Goal: Task Accomplishment & Management: Use online tool/utility

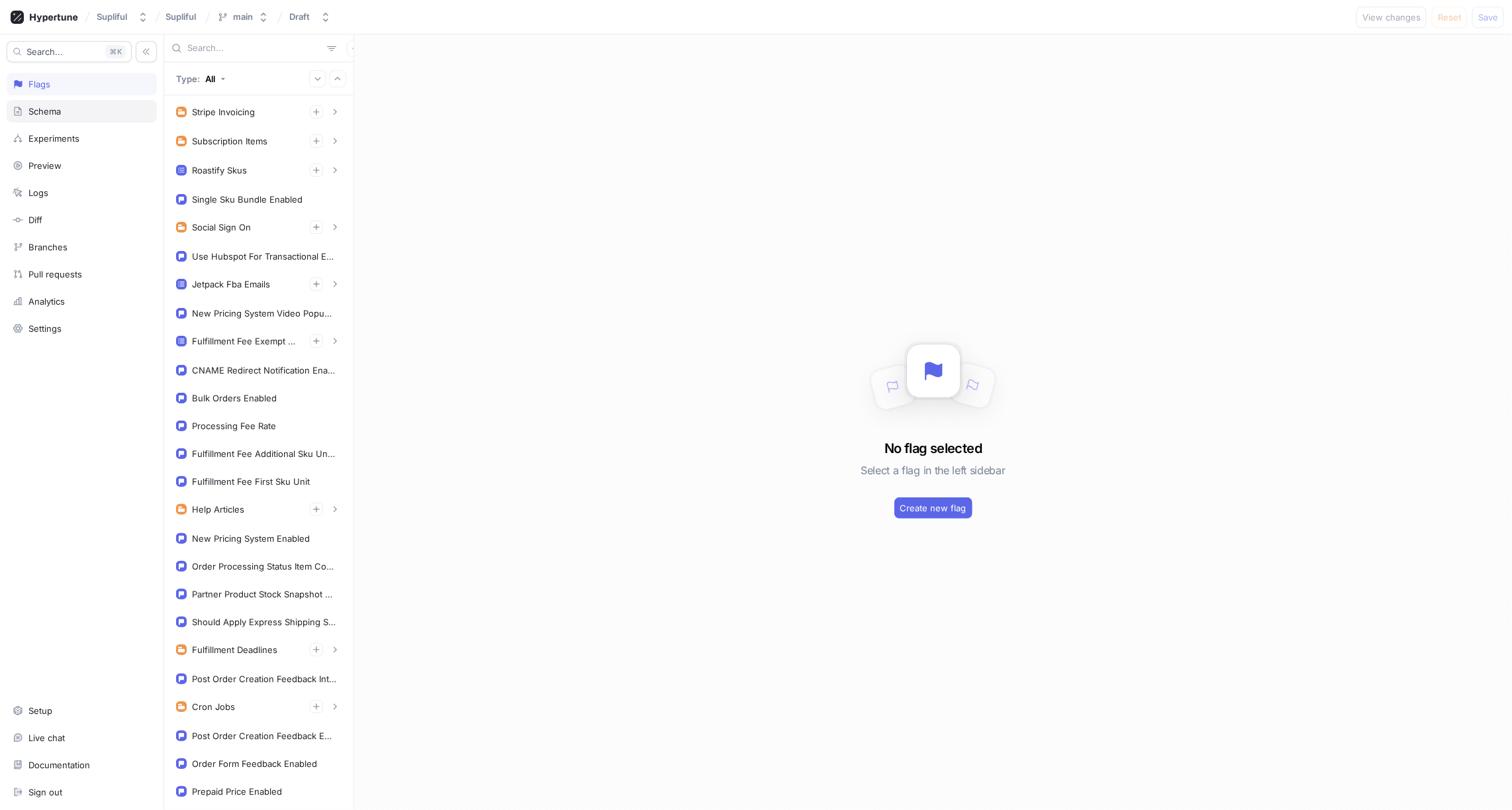
click at [66, 106] on div "Schema" at bounding box center [82, 111] width 138 height 11
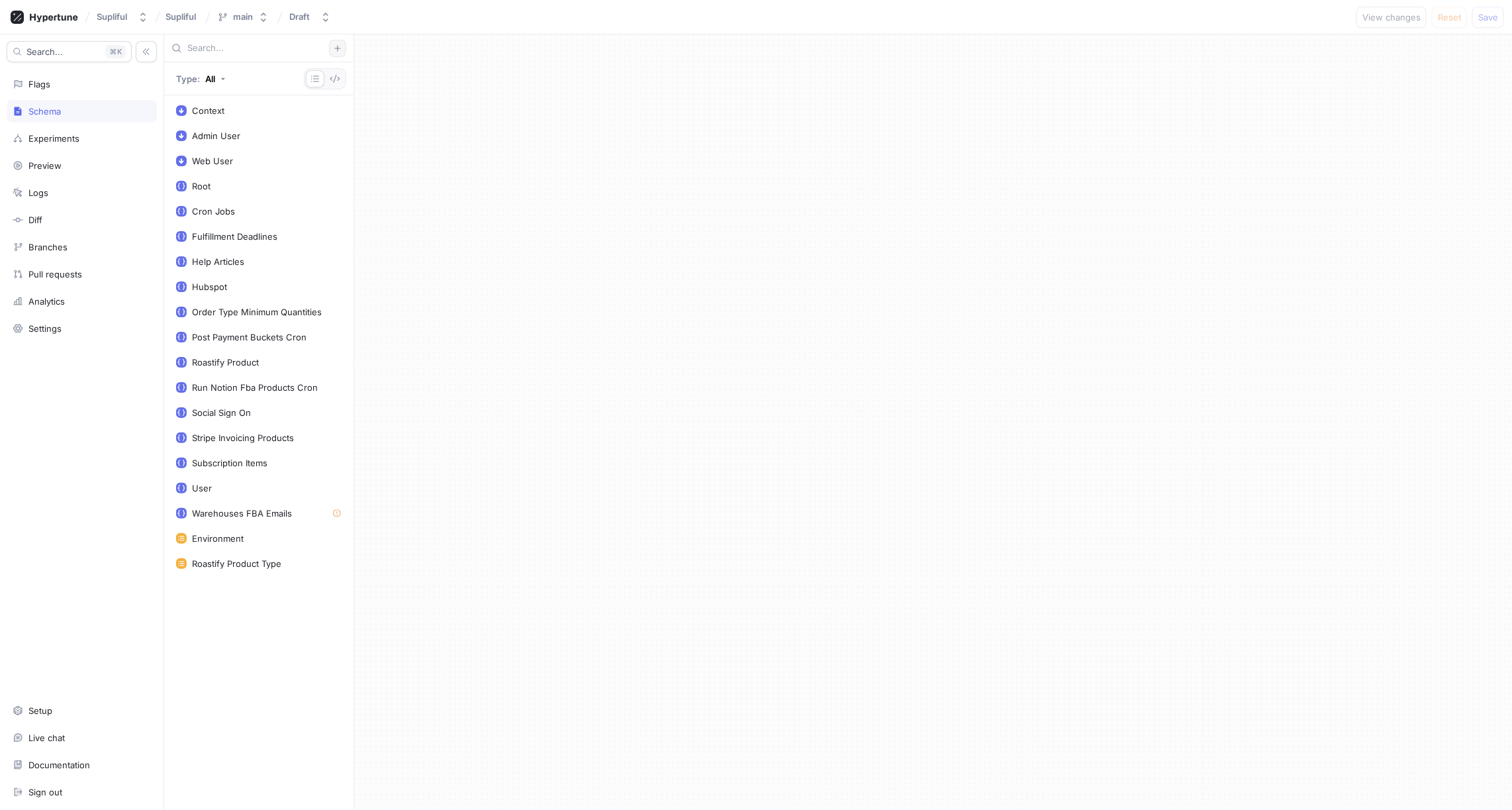
click at [334, 50] on icon "button" at bounding box center [338, 48] width 8 height 8
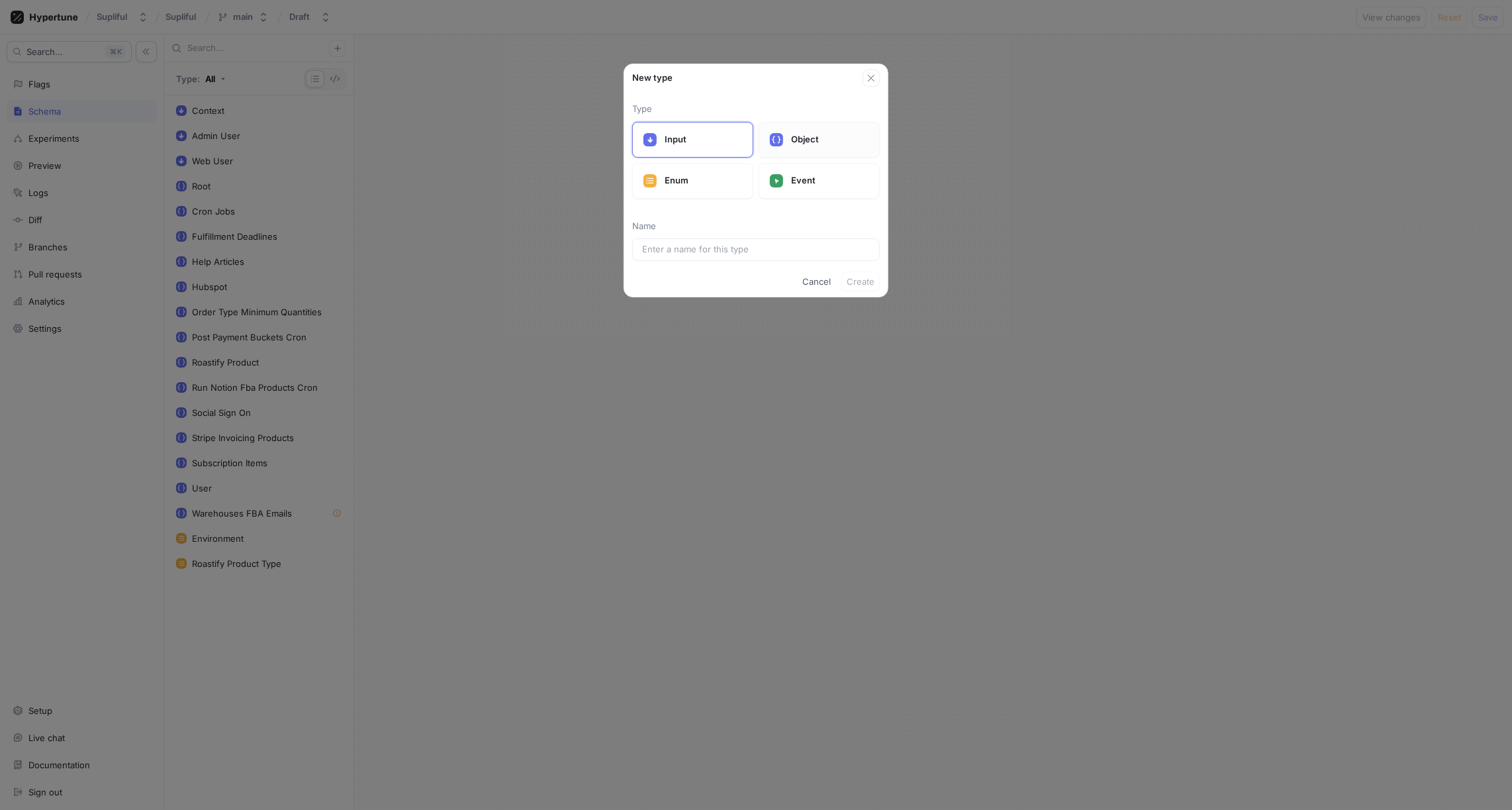
click at [800, 133] on p "Object" at bounding box center [829, 139] width 77 height 13
click at [681, 244] on input "text" at bounding box center [756, 249] width 228 height 13
type input "tok"
type input "Tok"
type input "tokt"
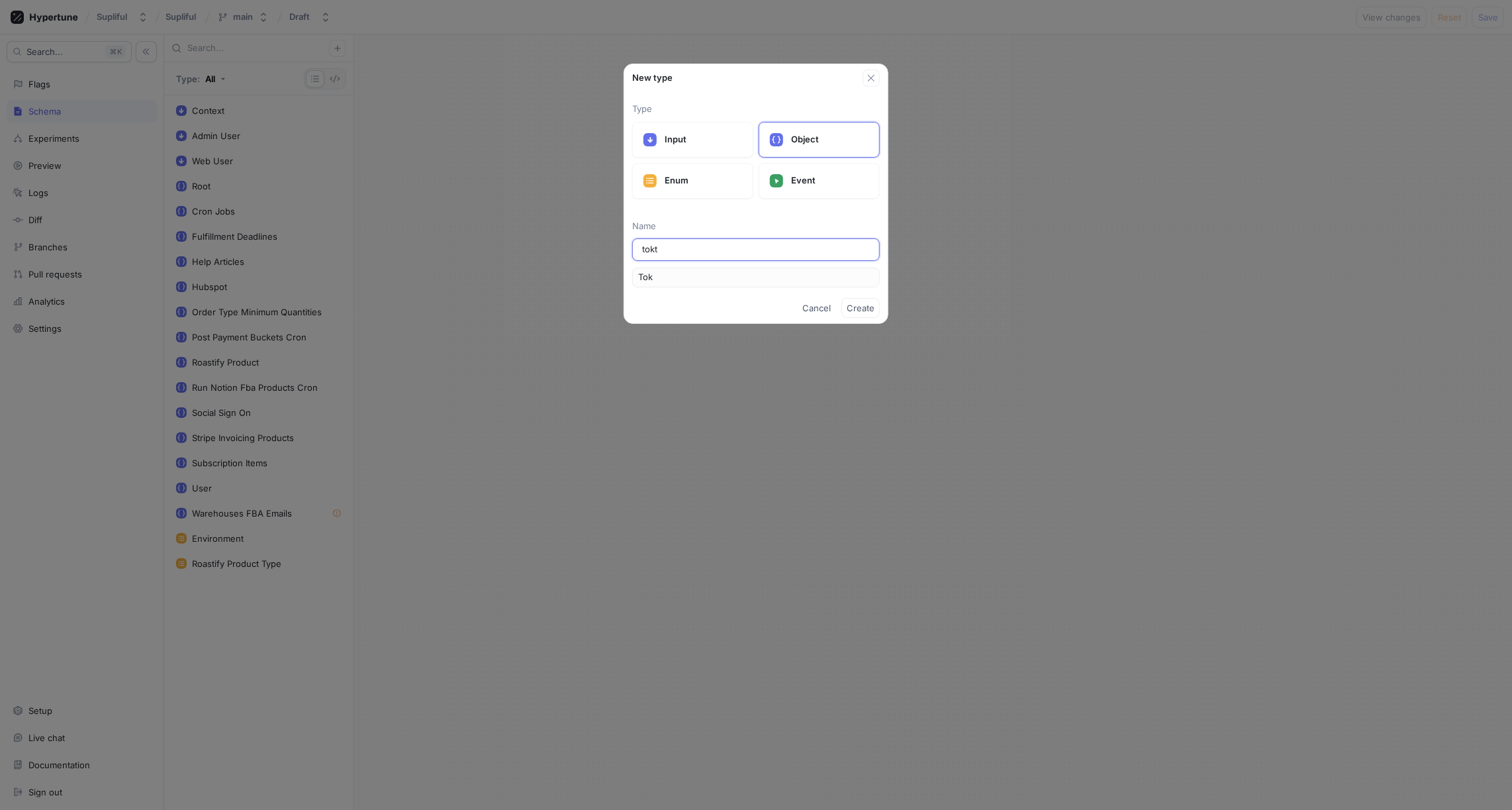
type input "Tokt"
type input "tok"
type input "Tok"
type input "to"
type input "To"
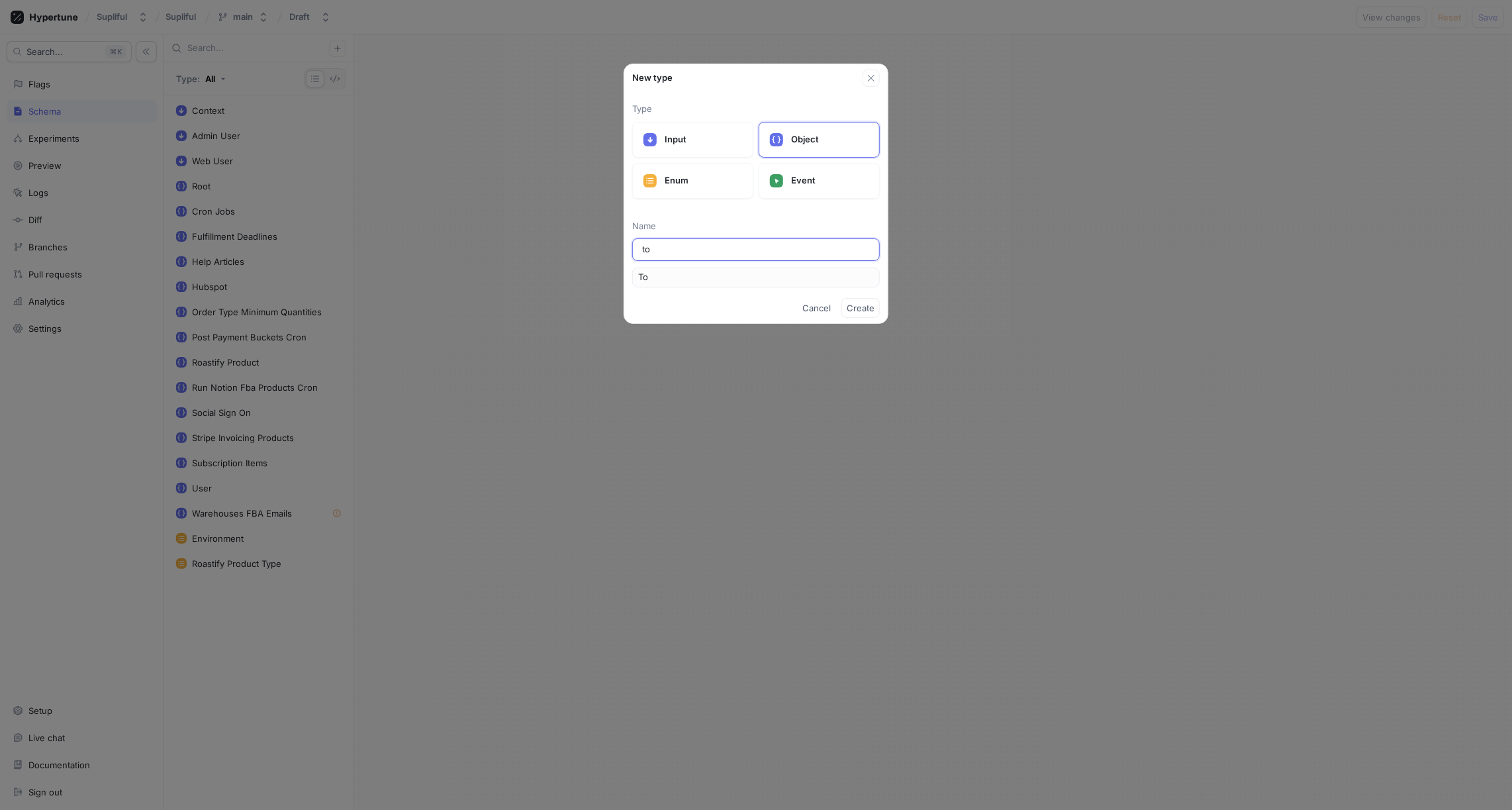
type input "t"
type input "T"
type input "tik"
type input "Tik"
type input "tikt"
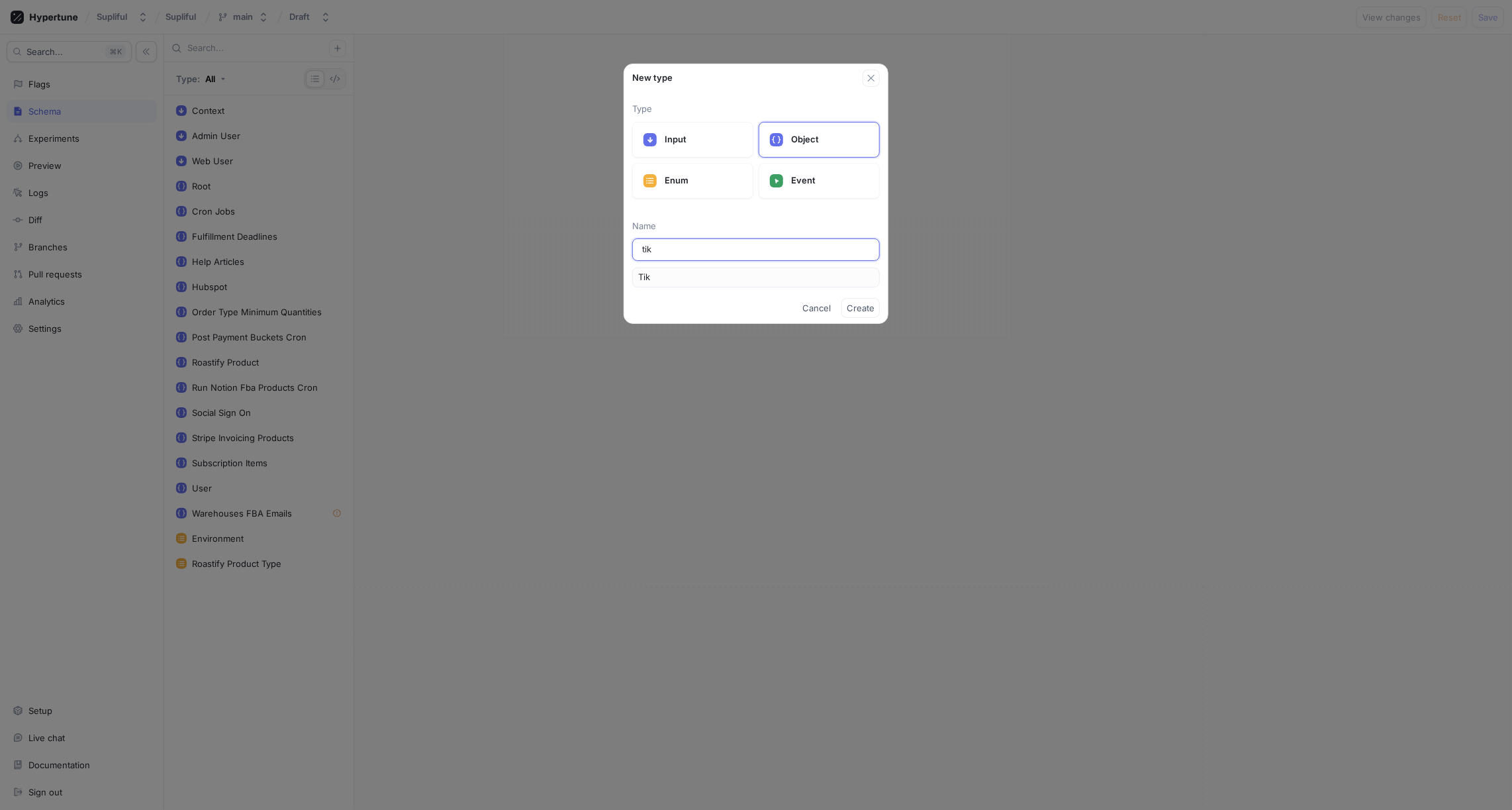
type input "Tikt"
type input "tikto"
type input "Tikto"
type input "tiktok"
type input "Tiktok"
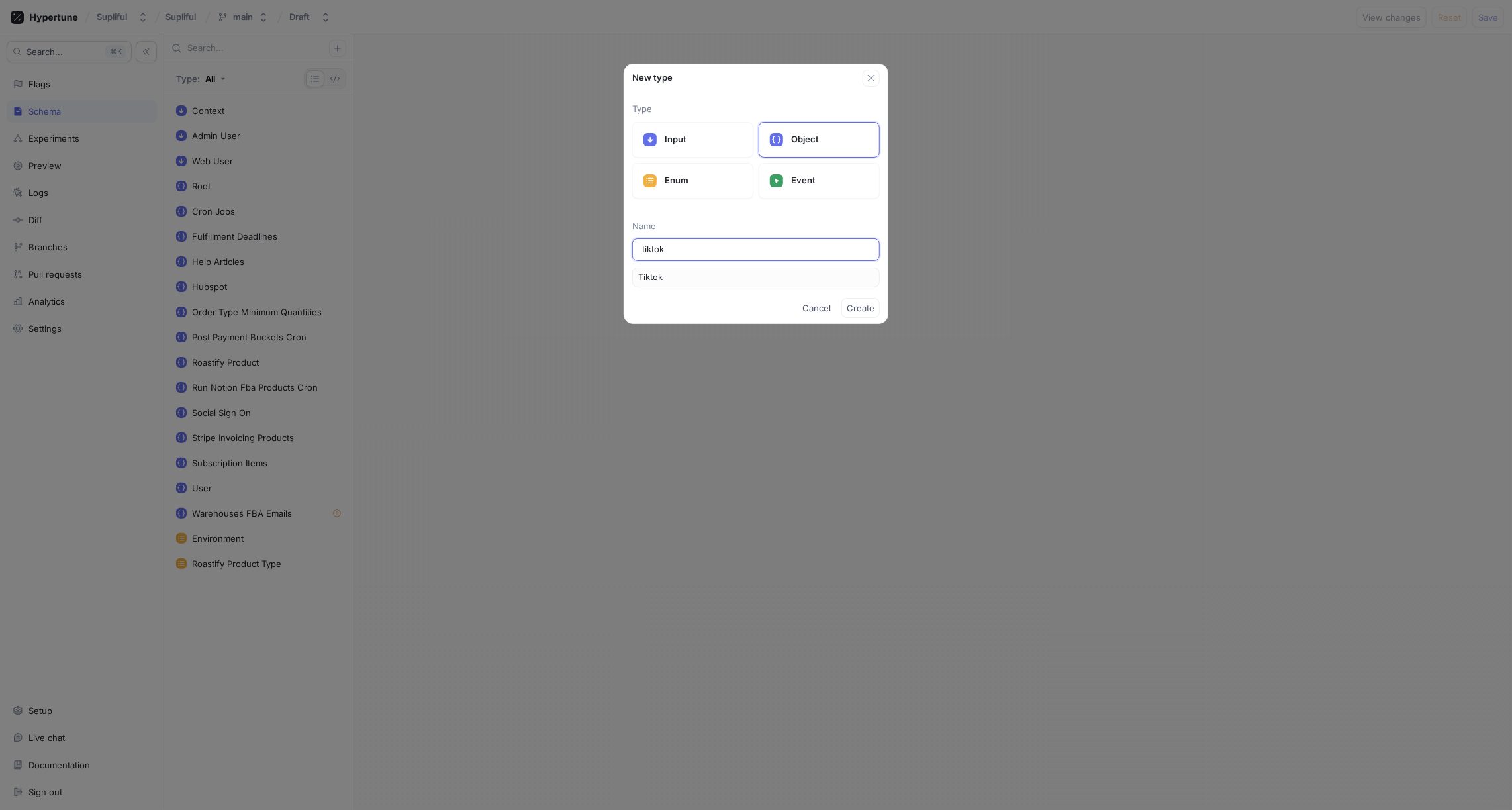
type input "tikto"
type input "Tikto"
type input "tikt"
type input "Tikt"
type input "tik"
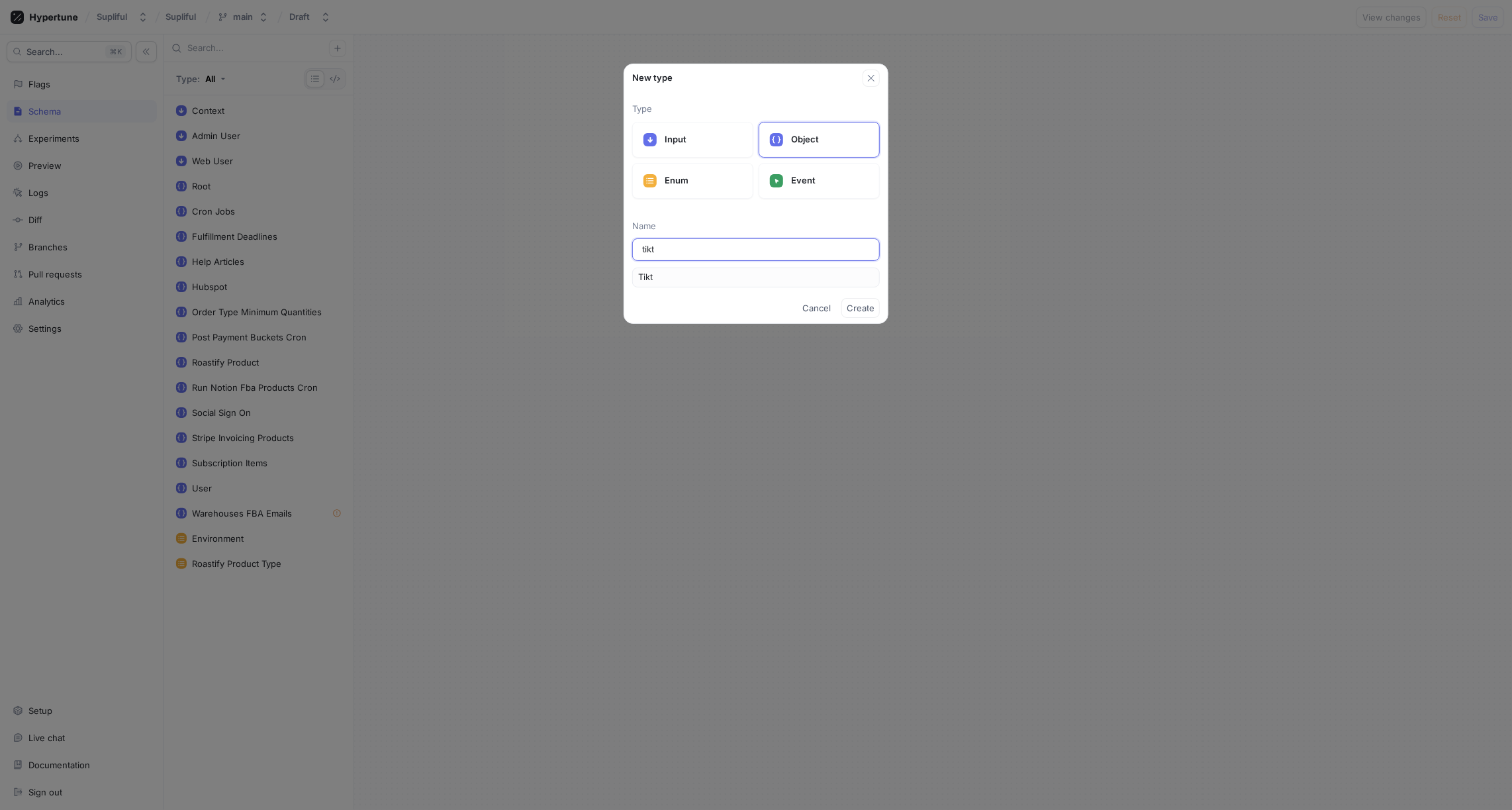
type input "Tik"
type input "ti"
type input "Ti"
type input "t"
type input "T"
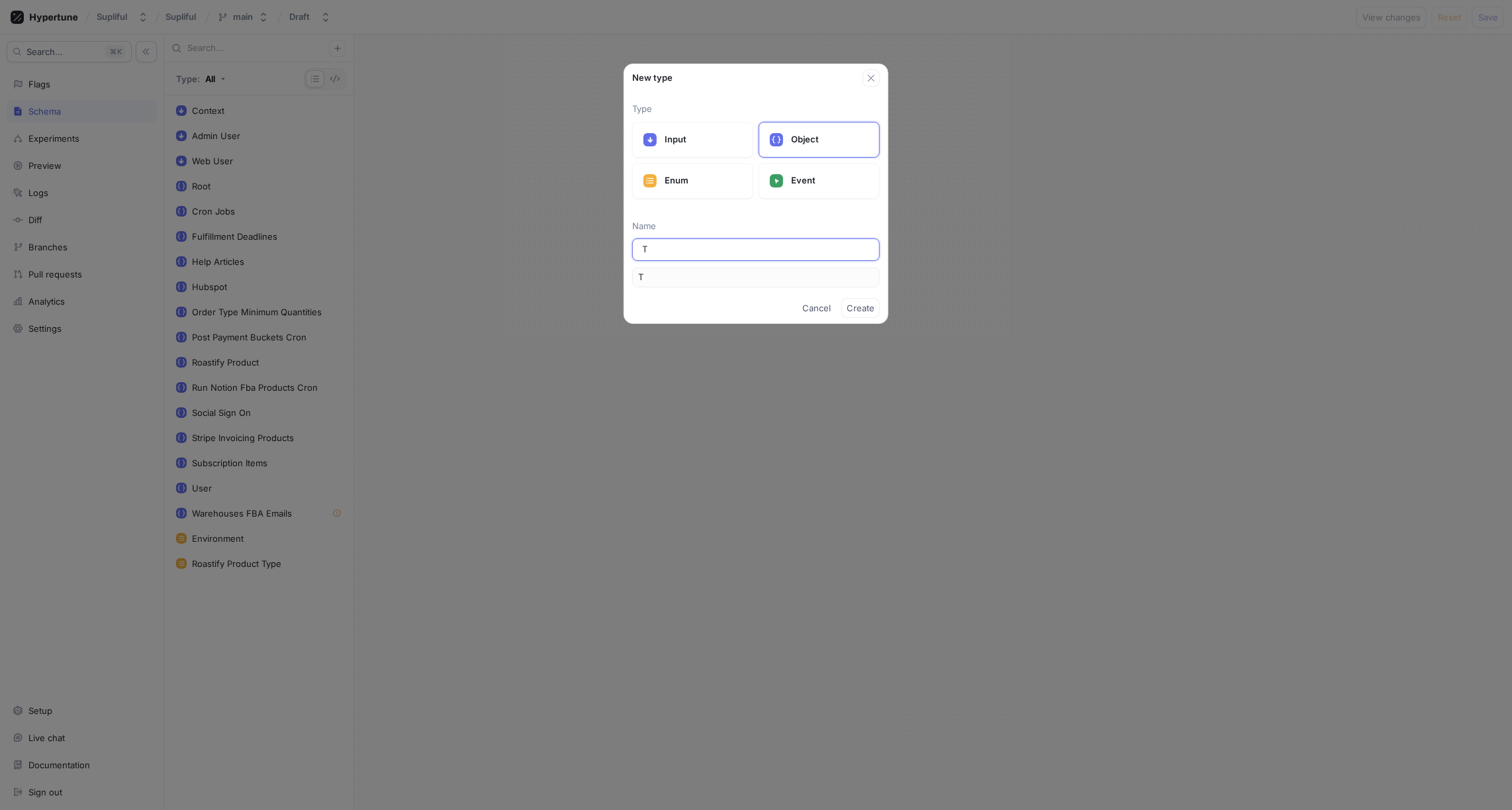
type input "Ti"
type input "Tik"
type input "TikT"
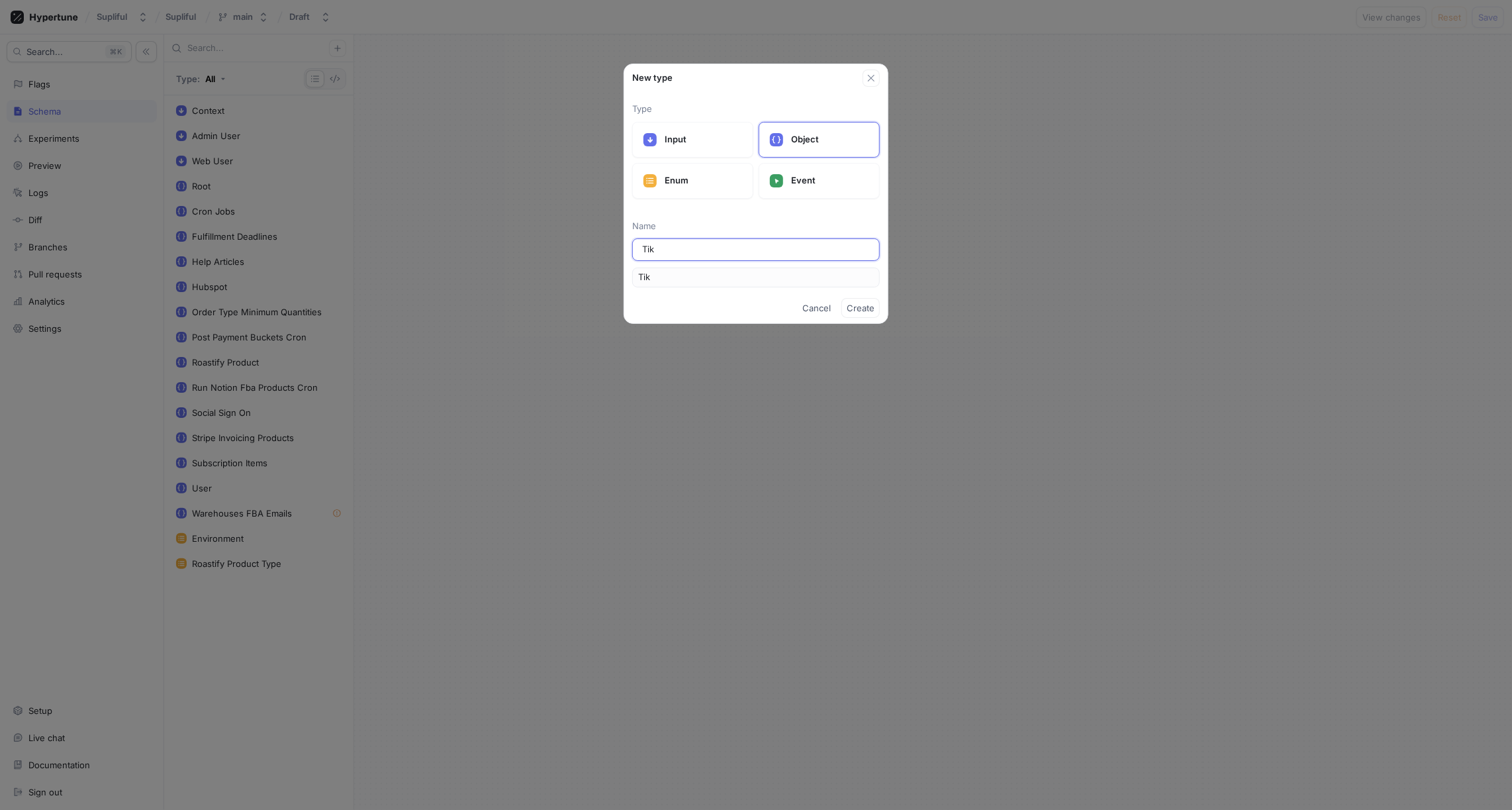
type input "TikT"
type input "TikTo"
type input "TikTok"
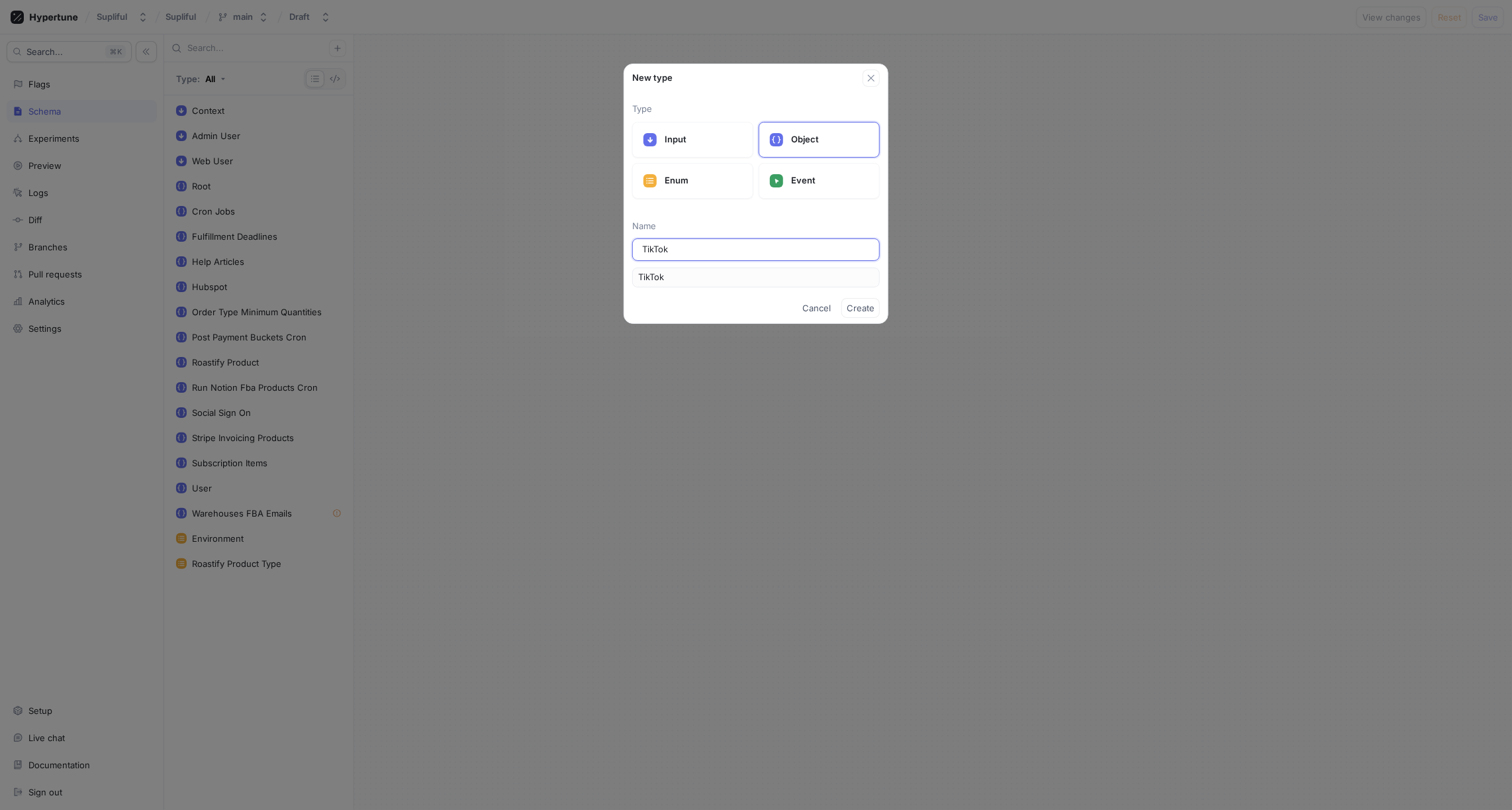
type input "TikTo"
type input "TikT"
type input "Tik"
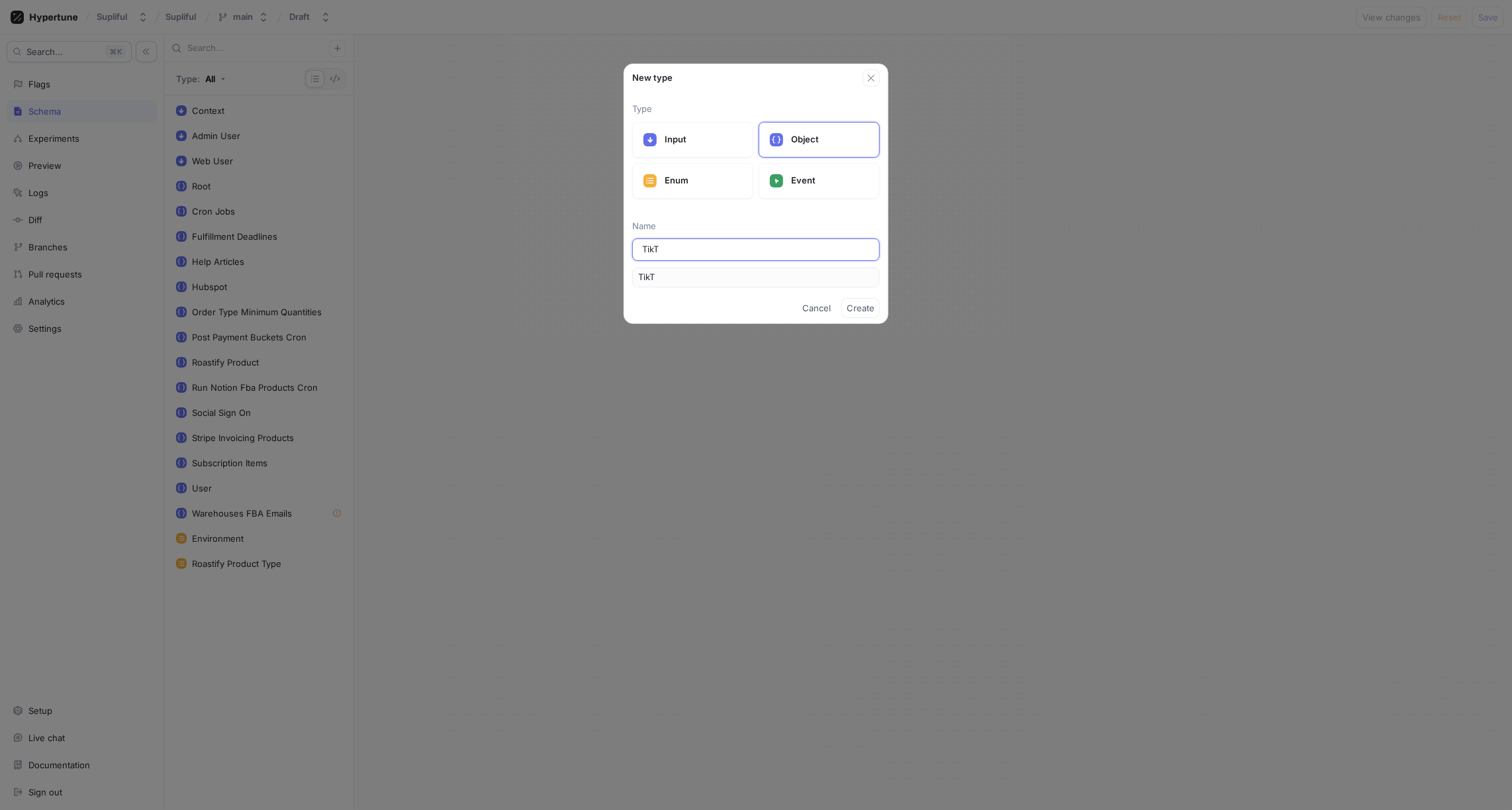
type input "Tik"
type input "Tikt"
type input "Tikto"
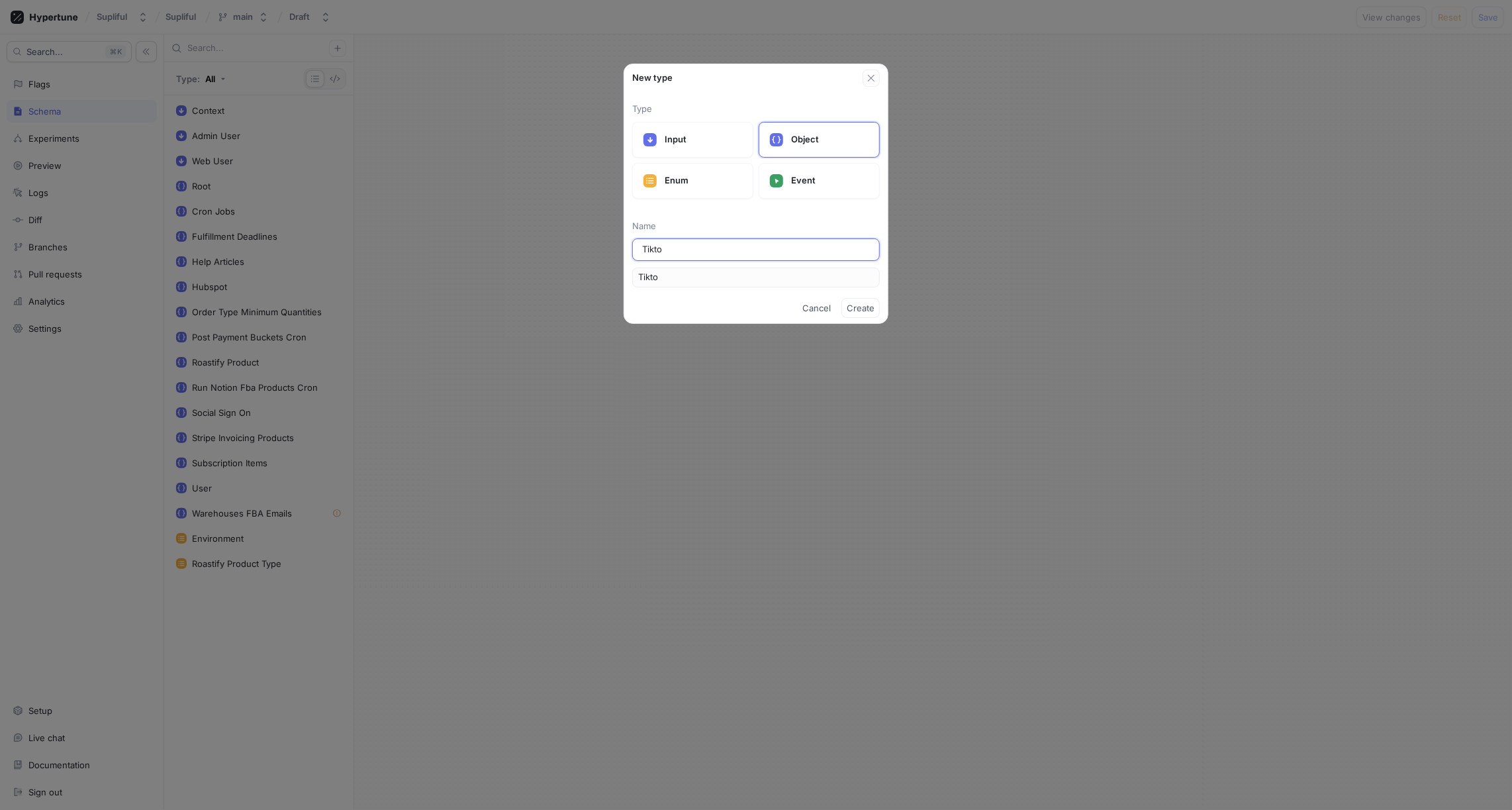
type input "Tiktok"
click at [861, 306] on span "Create" at bounding box center [861, 308] width 28 height 8
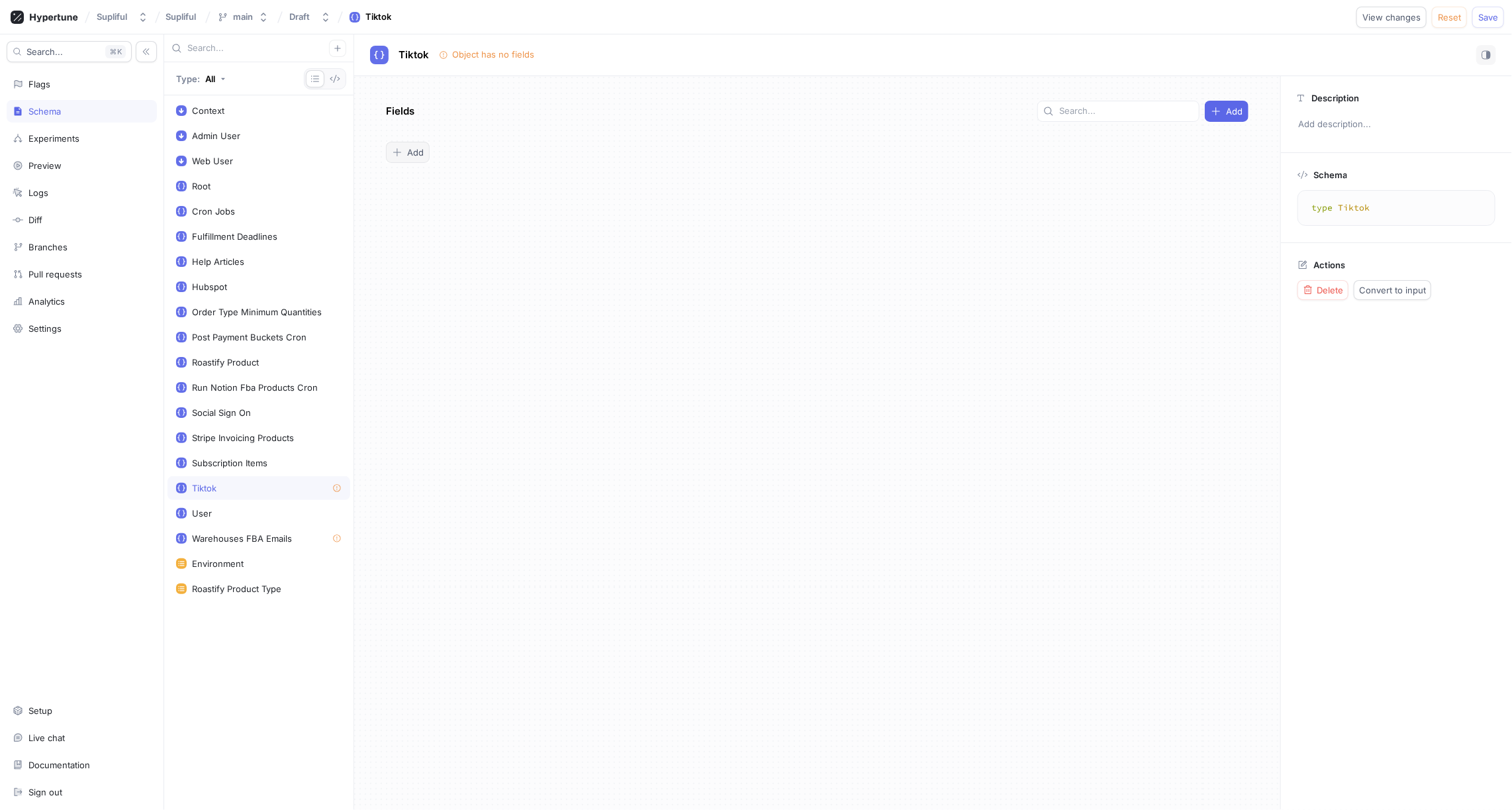
click at [418, 148] on span "Add" at bounding box center [415, 152] width 17 height 8
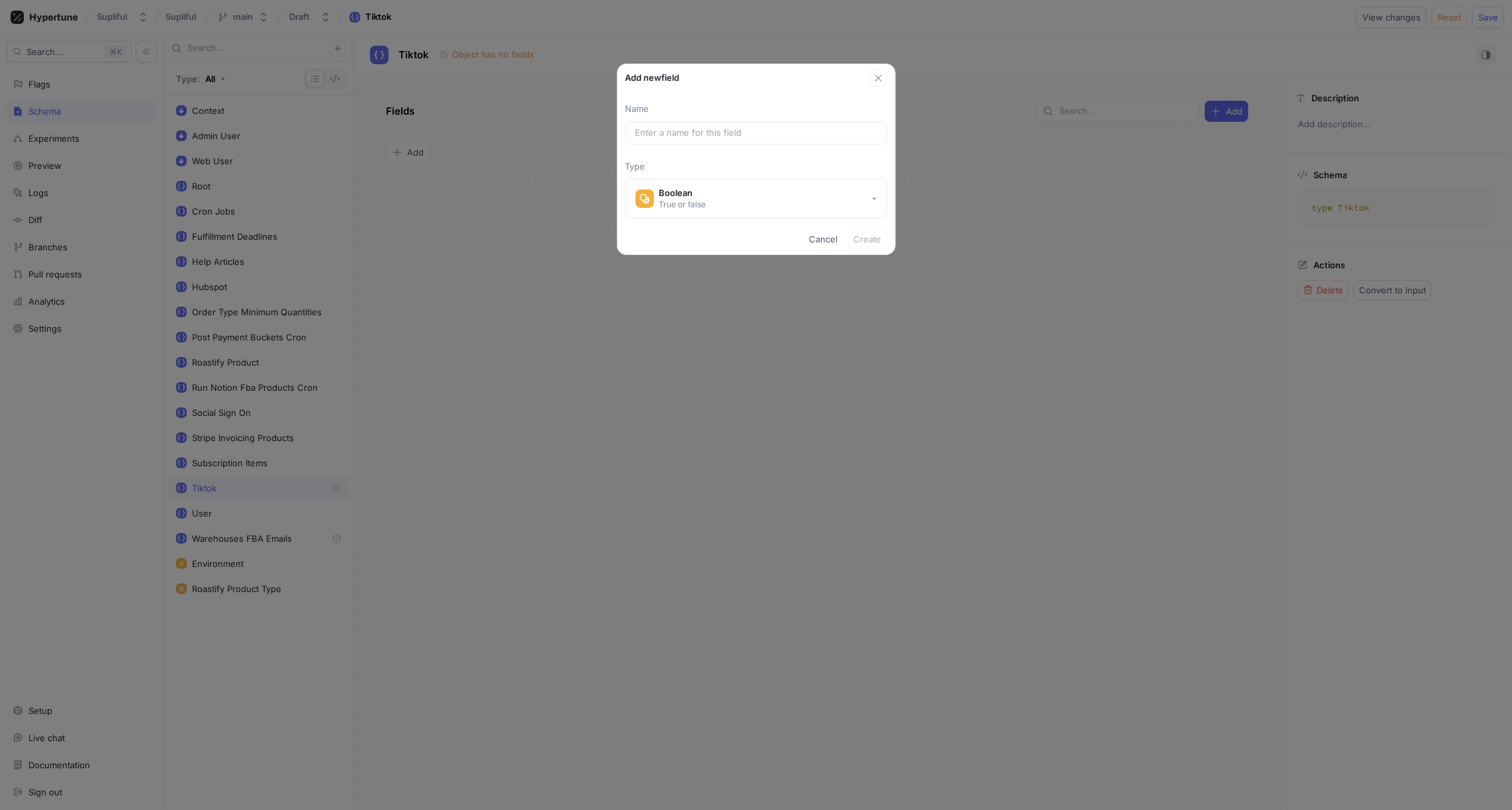
type input "TIKTOK_USPS_GROUND_ADVANTAGE_ID"
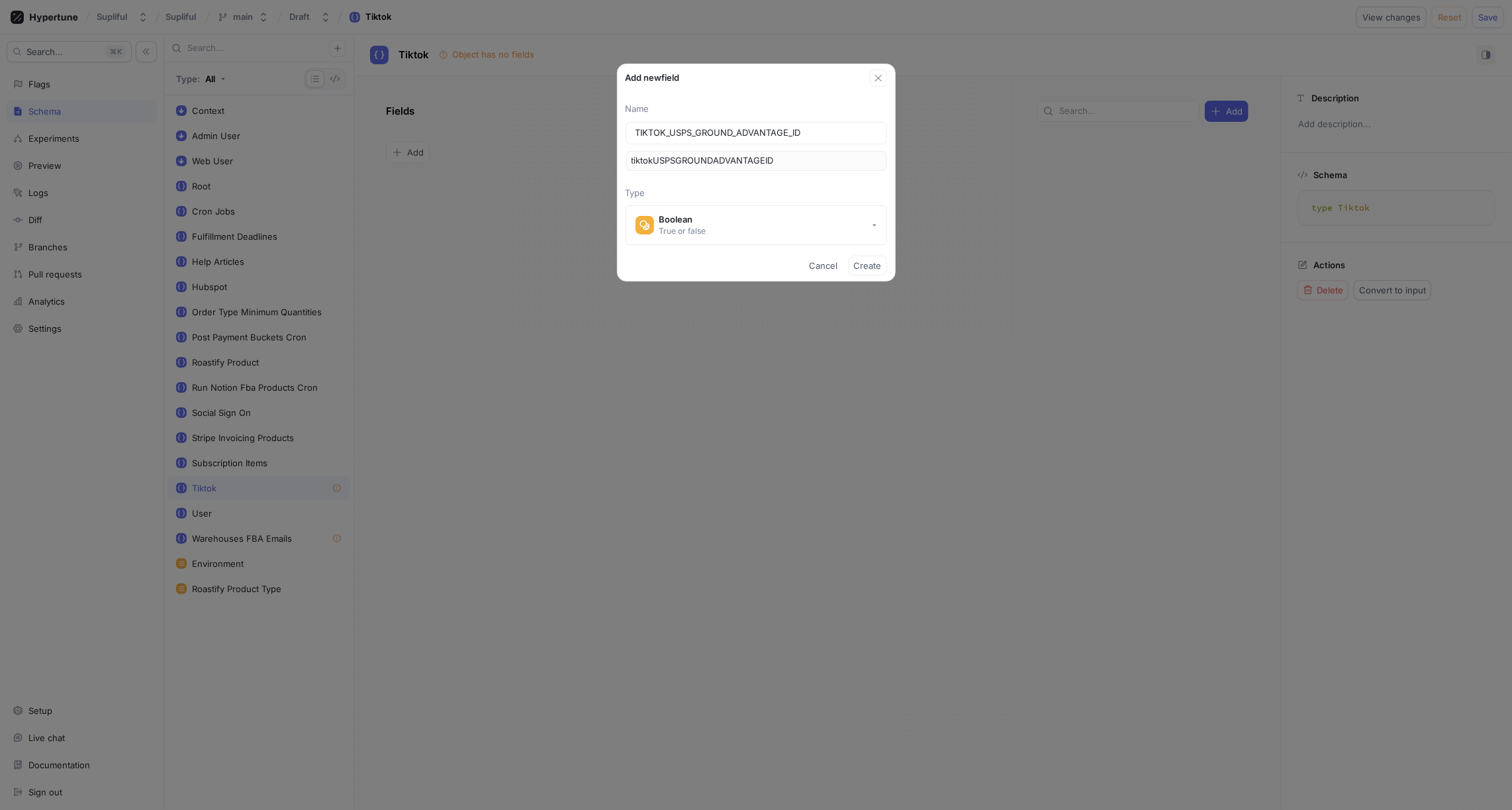
drag, startPoint x: 671, startPoint y: 133, endPoint x: 599, endPoint y: 133, distance: 71.5
click at [599, 133] on div "Add new field Name TIKTOK_USPS_GROUND_ADVANTAGE_ID tiktokUSPSGROUNDADVANTAGEID …" at bounding box center [756, 405] width 1512 height 810
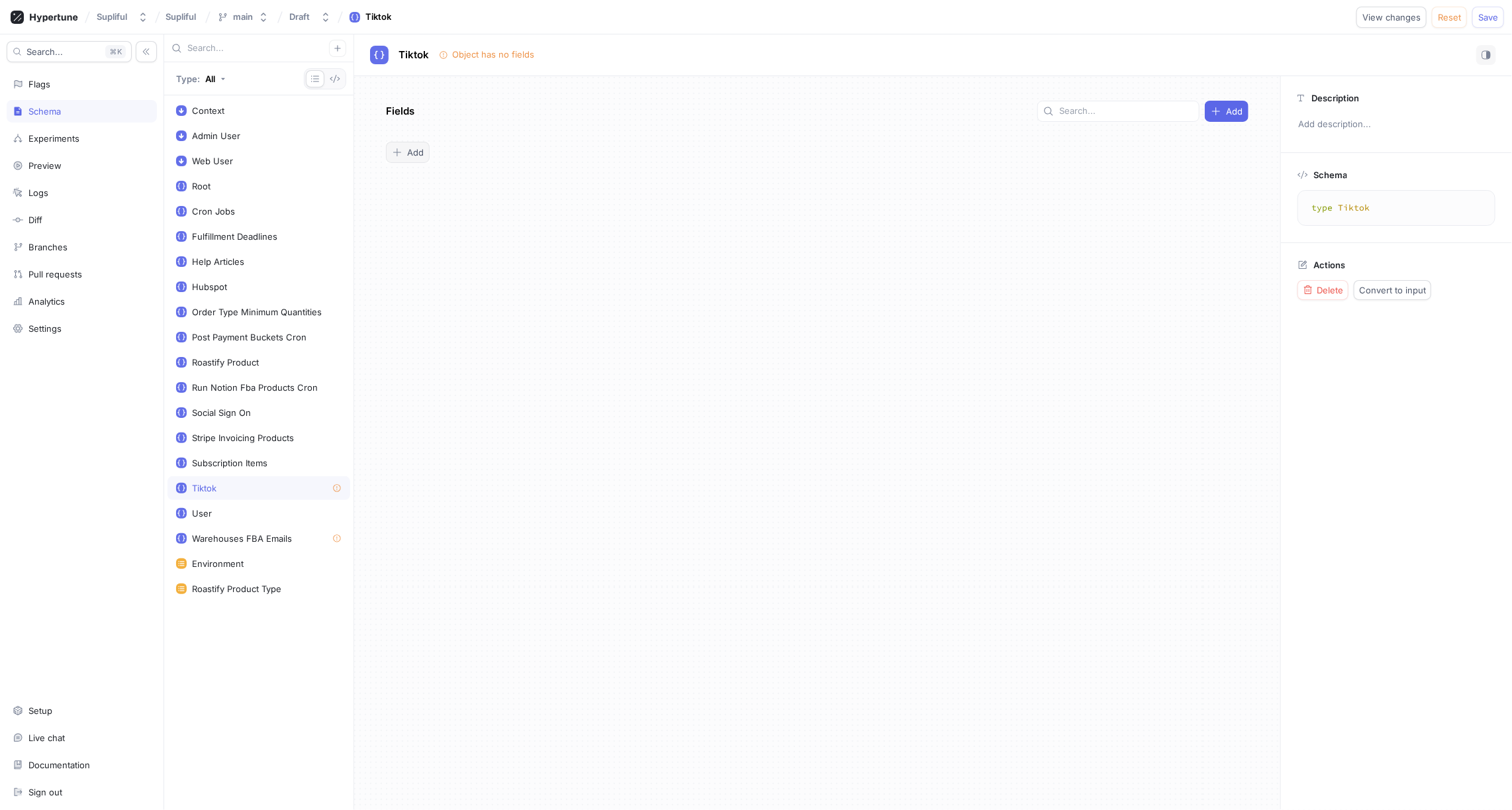
click at [418, 150] on span "Add" at bounding box center [415, 152] width 17 height 8
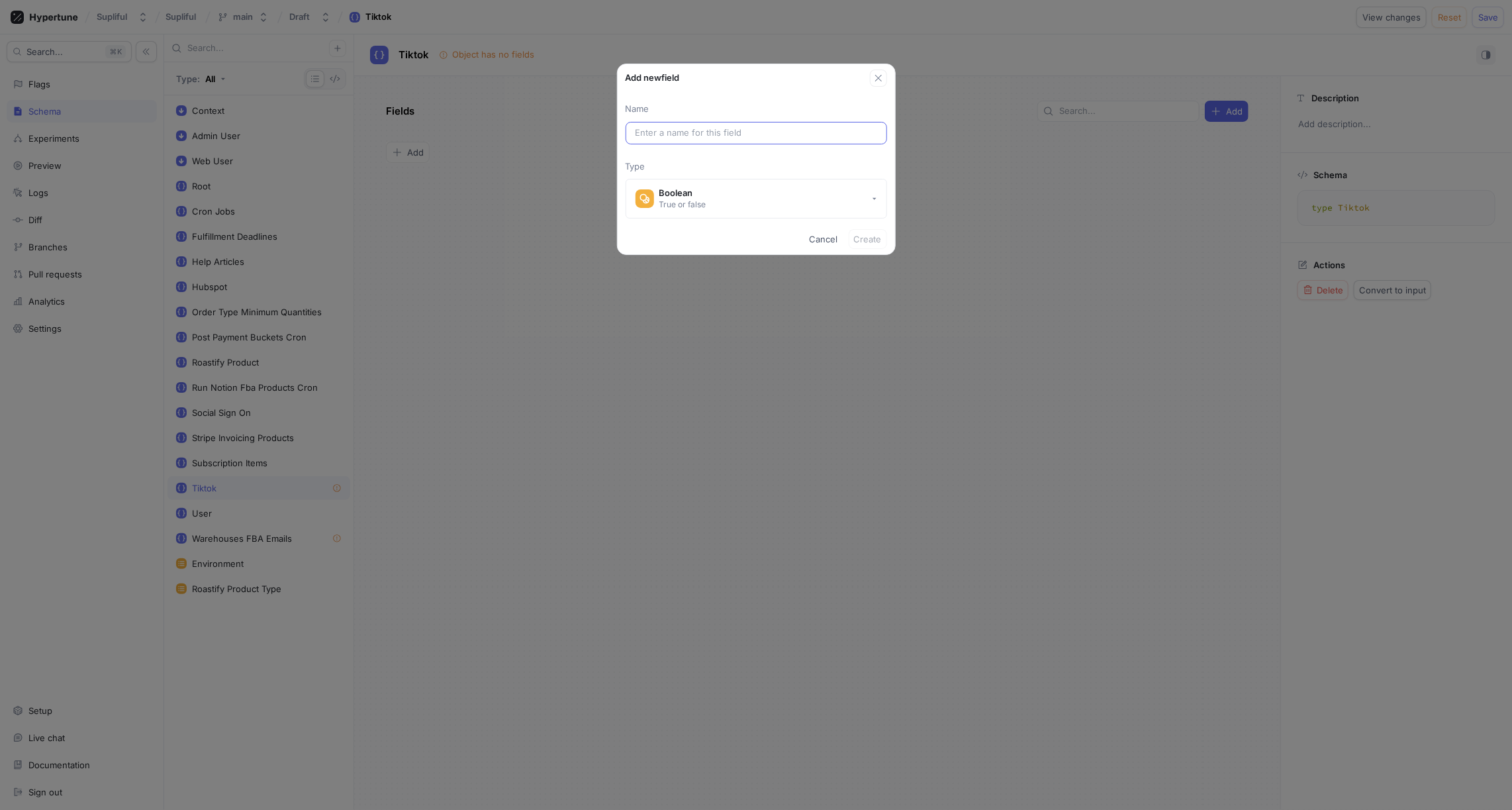
click at [649, 135] on input "text" at bounding box center [757, 132] width 242 height 13
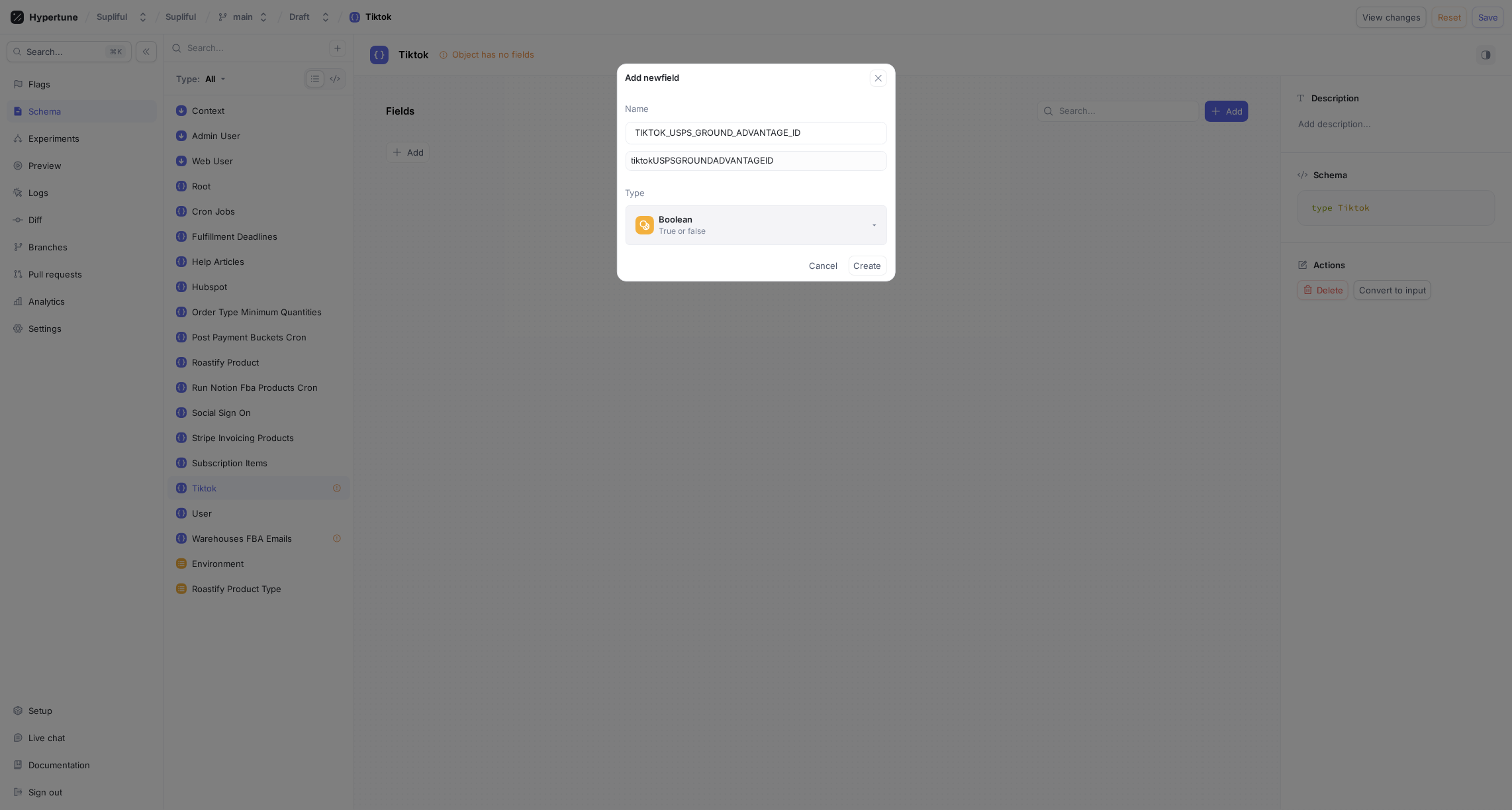
click at [720, 222] on button "Boolean True or false" at bounding box center [757, 225] width 262 height 40
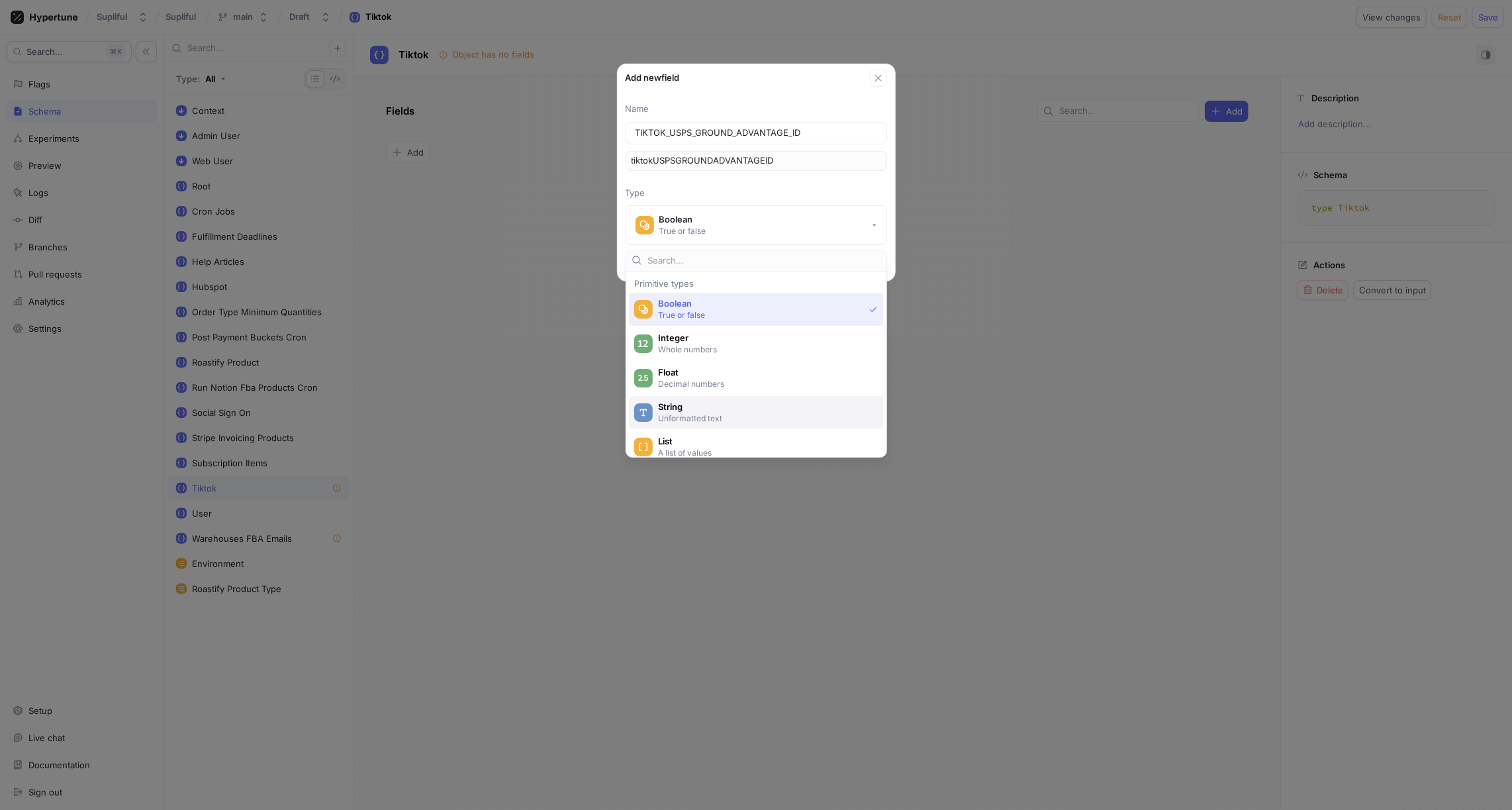
click at [698, 409] on span "String" at bounding box center [765, 406] width 214 height 11
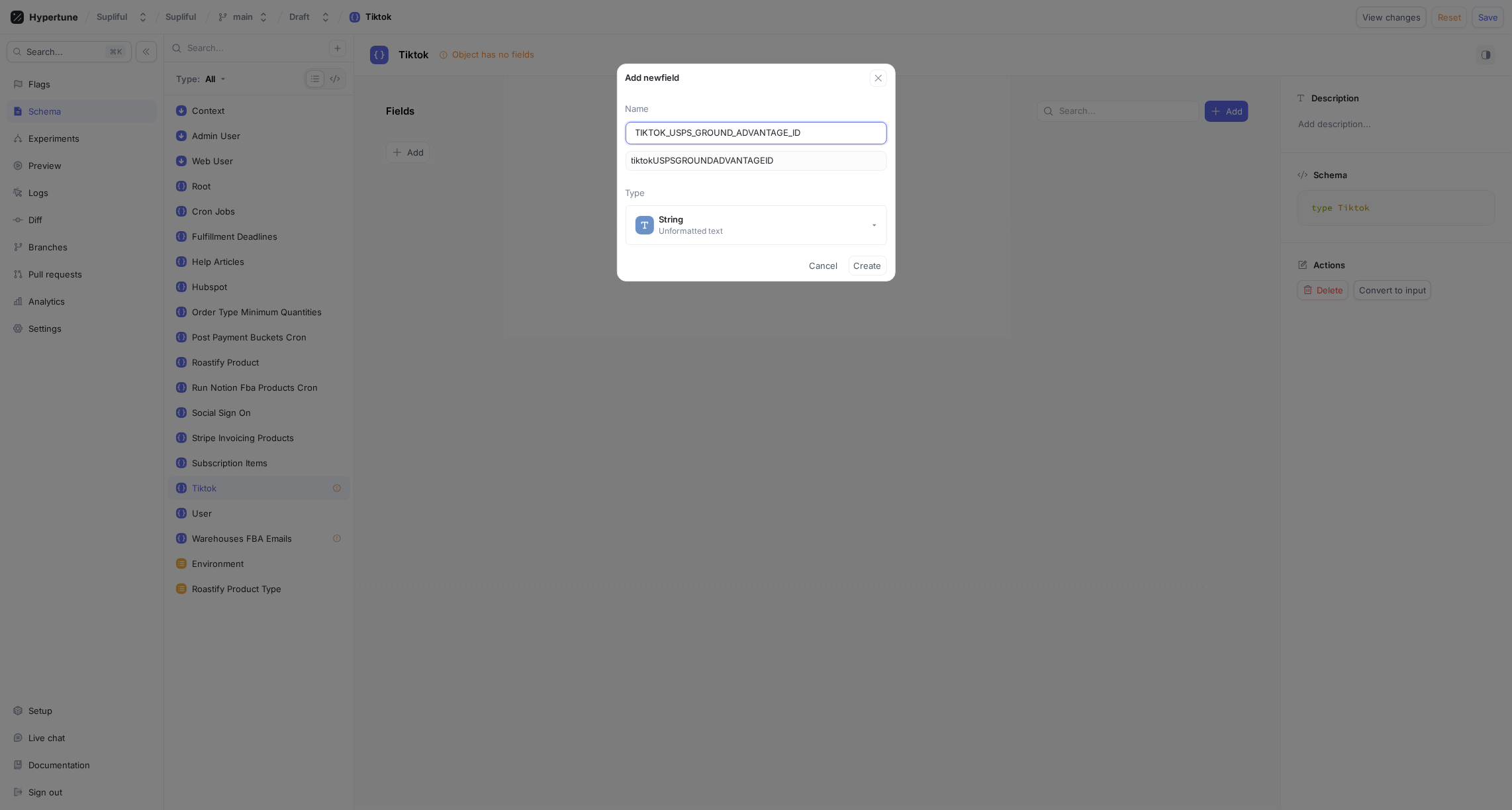
click at [815, 128] on input "TIKTOK_USPS_GROUND_ADVANTAGE_ID" at bounding box center [757, 132] width 242 height 13
click at [721, 132] on input "TIKTOK_USPS_GROUND_ADVANTAGE_ID" at bounding box center [757, 132] width 242 height 13
type input "u"
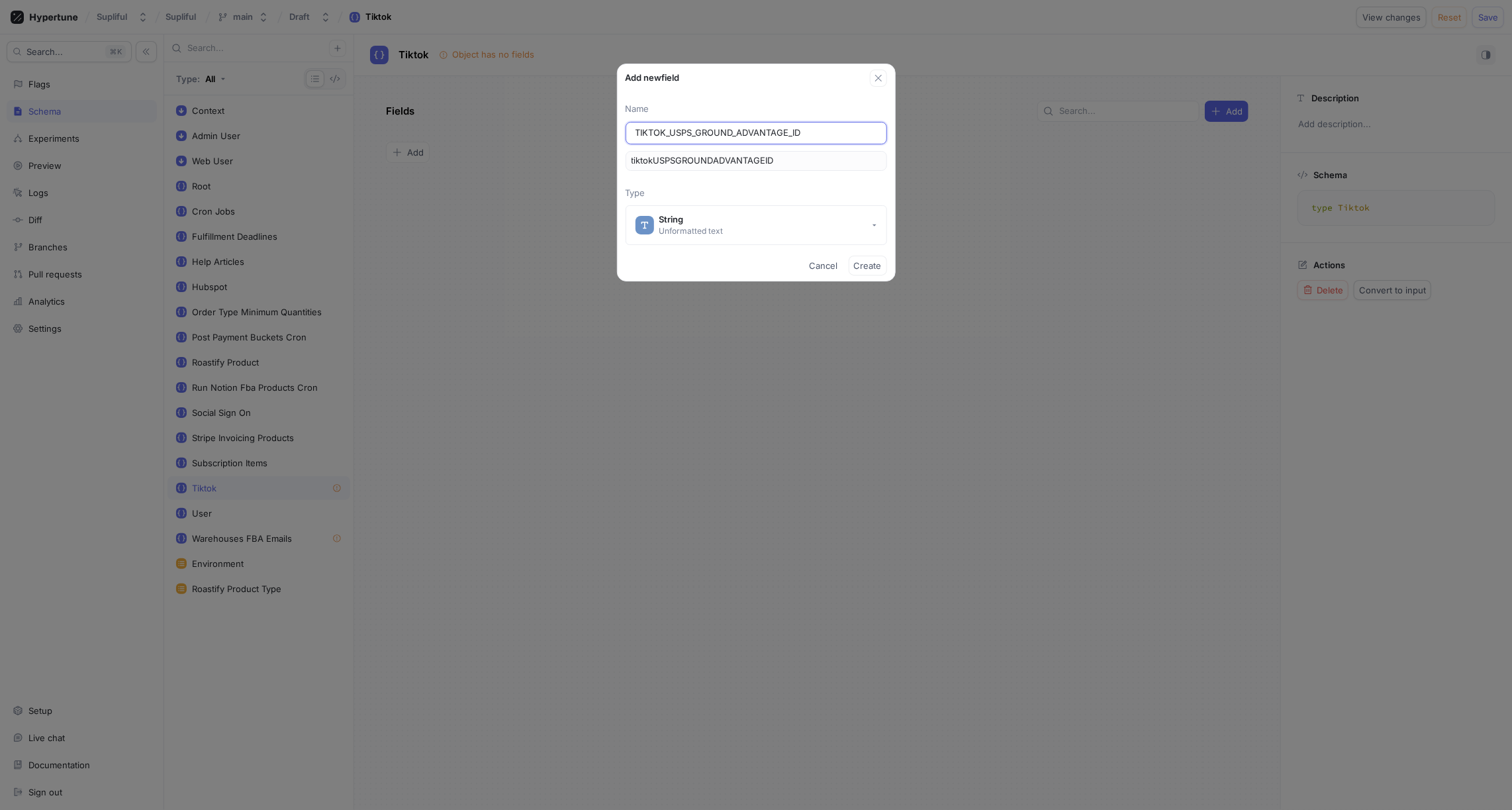
type input "u"
type input "us"
type input "usp"
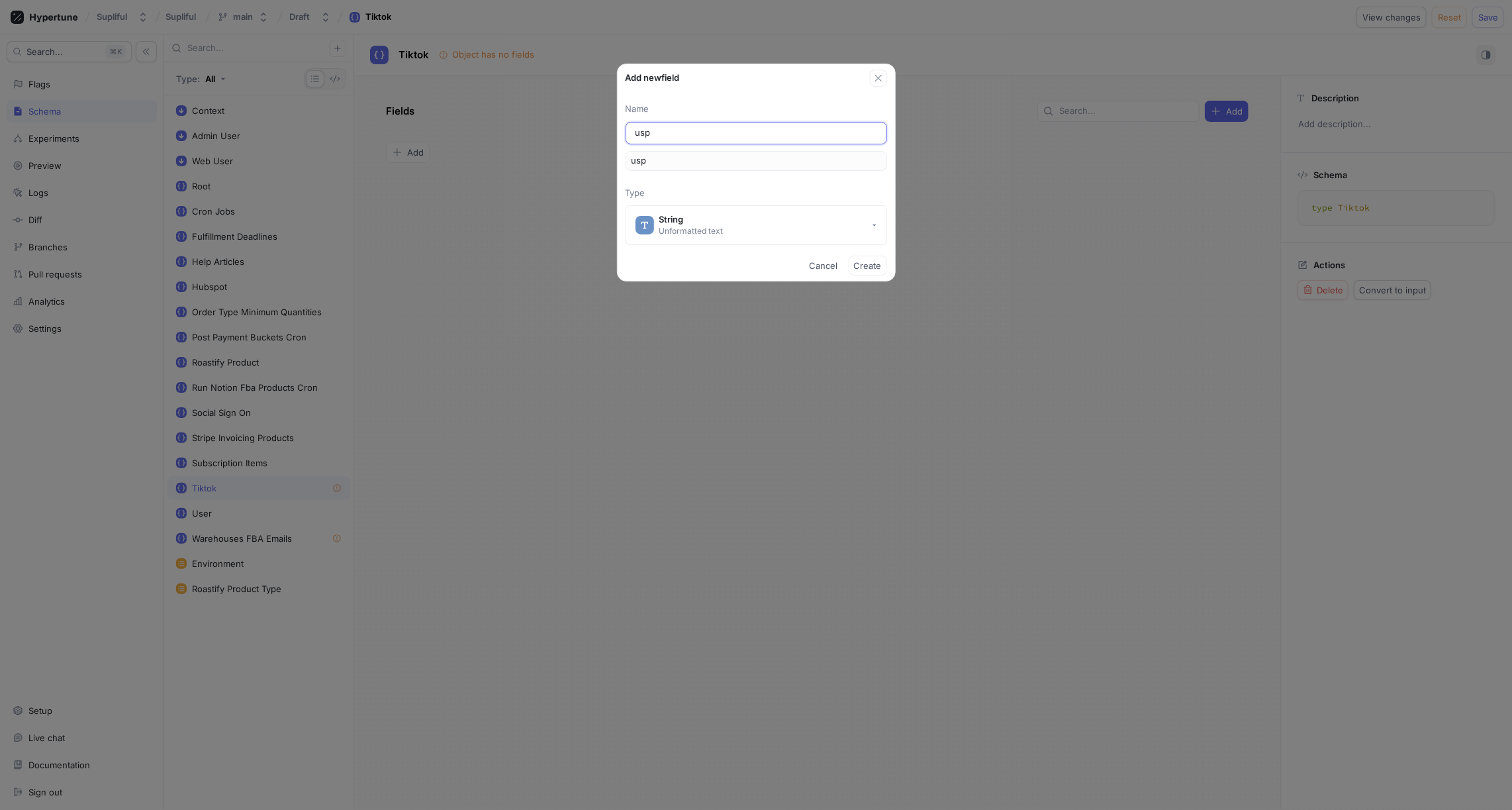
type input "usps"
type input "usps_g"
type input "uspsG"
type input "usps_gr"
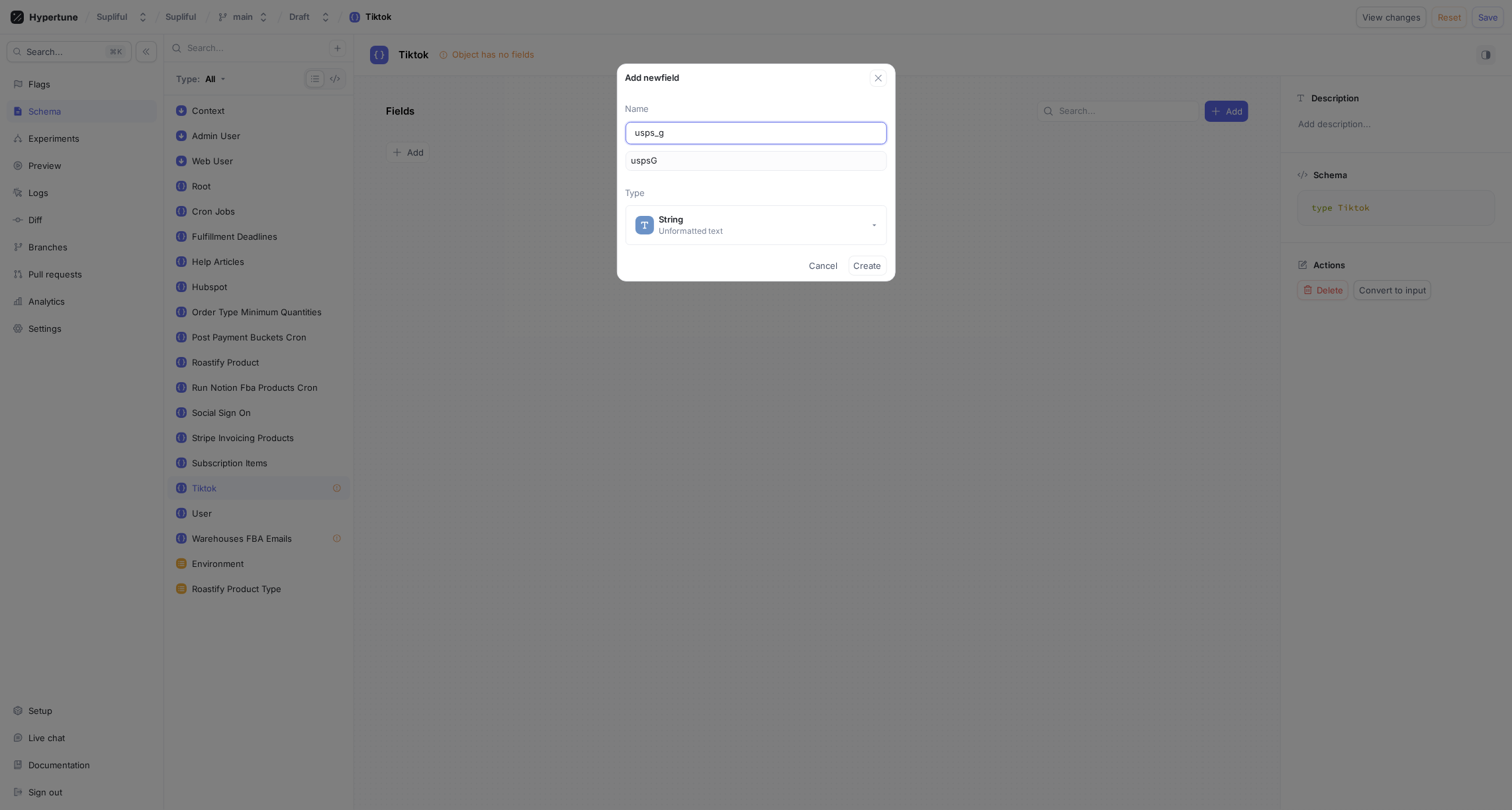
type input "uspsGr"
type input "usps_gro"
type input "uspsGro"
type input "usps_grou"
type input "uspsGrou"
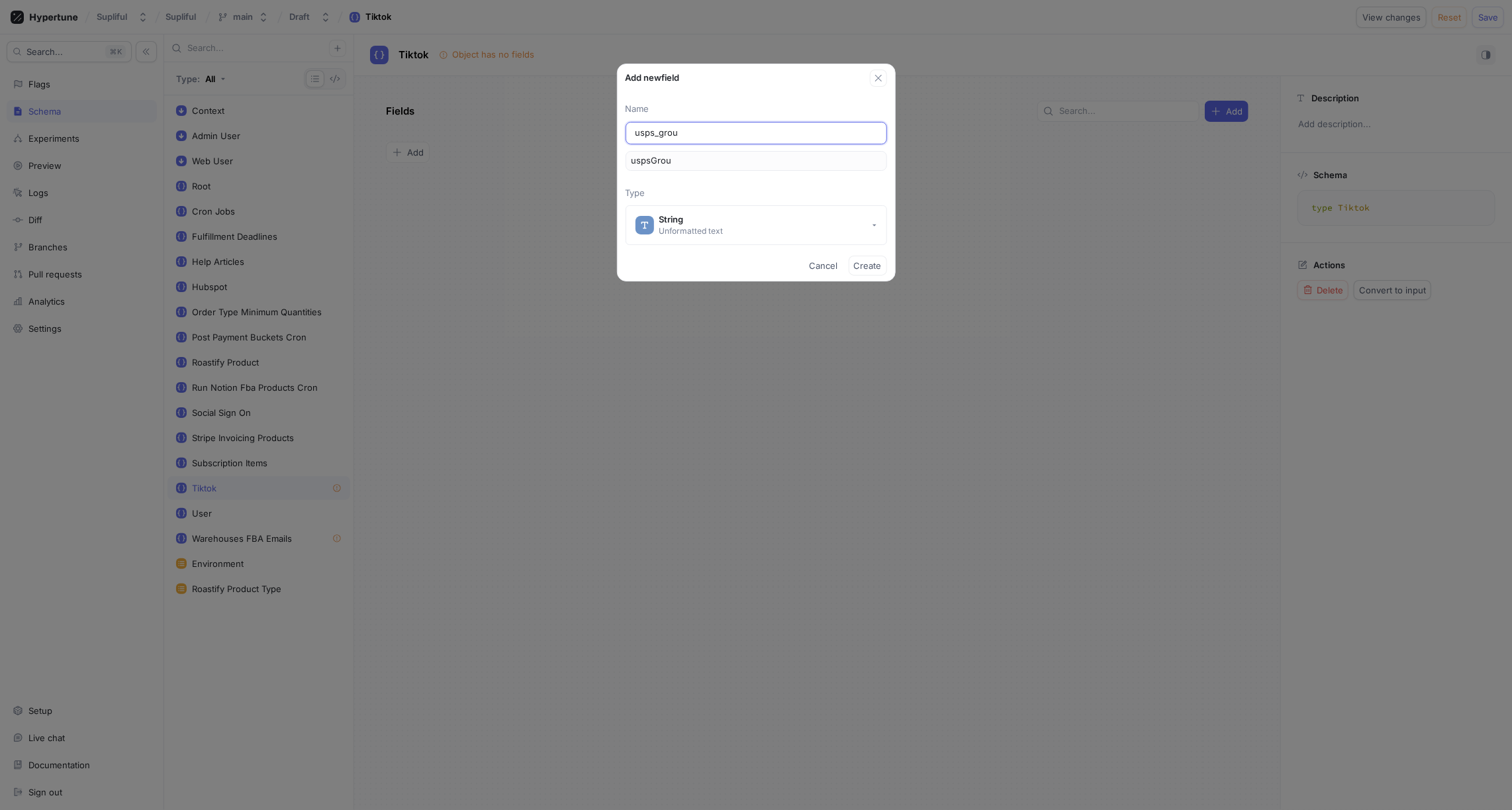
type input "usps_gro"
type input "uspsGro"
type input "usps_gr"
type input "uspsGr"
type input "usps_g"
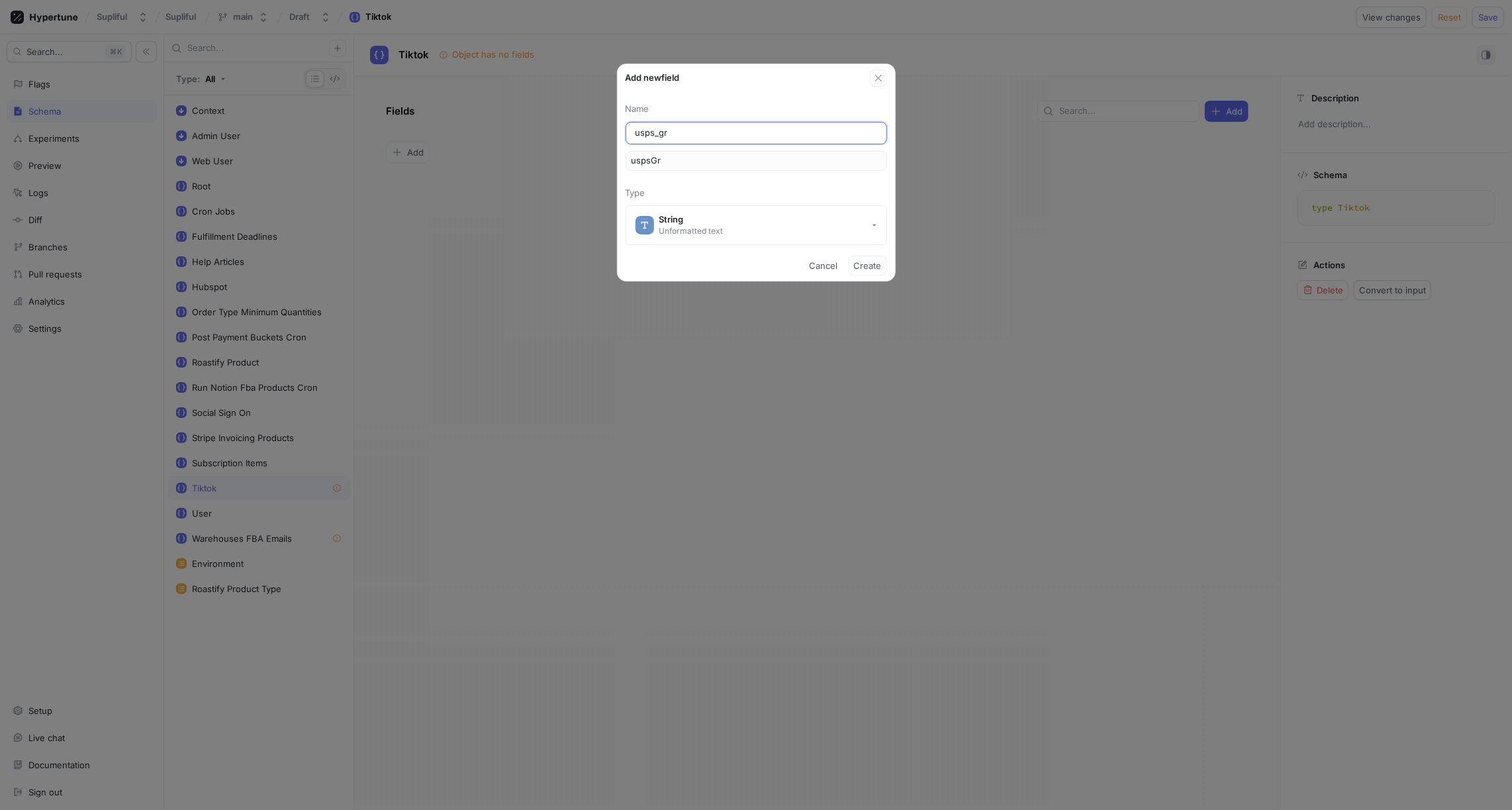
type input "uspsG"
type input "usps_"
type input "usps"
type input "usp"
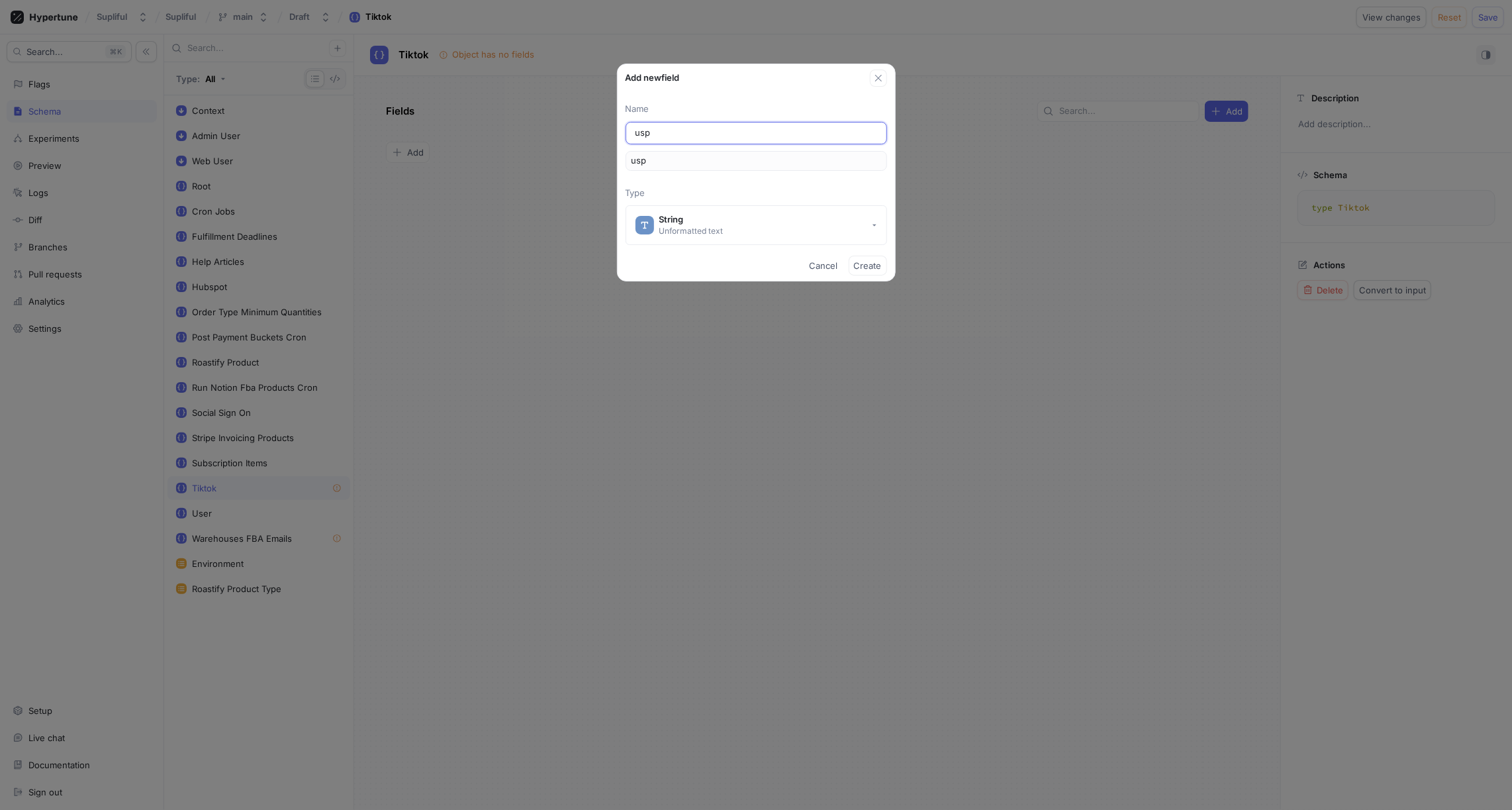
type input "us"
type input "u"
type input "Us"
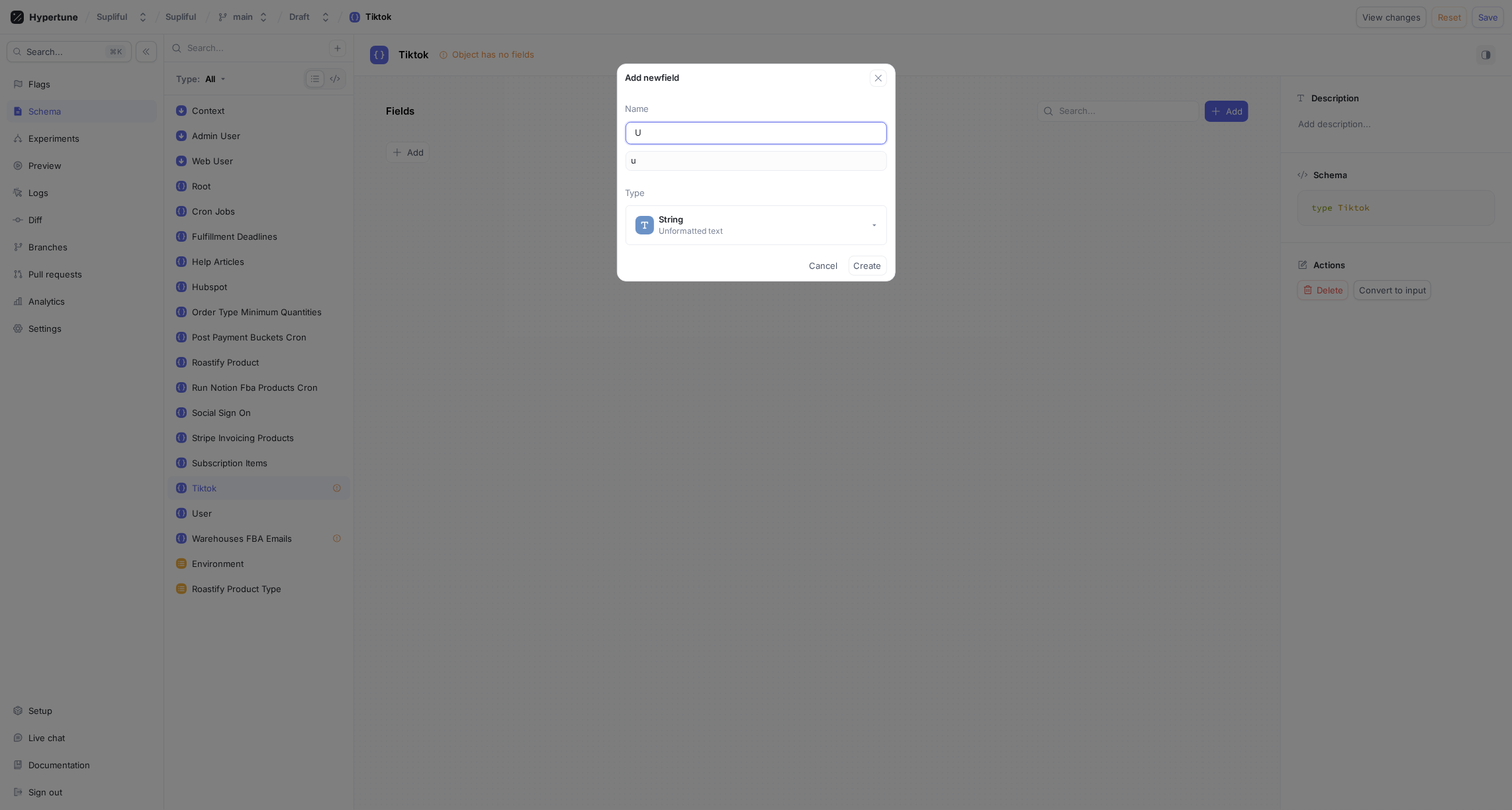
type input "us"
type input "Usp"
type input "usp"
type input "Us"
type input "us"
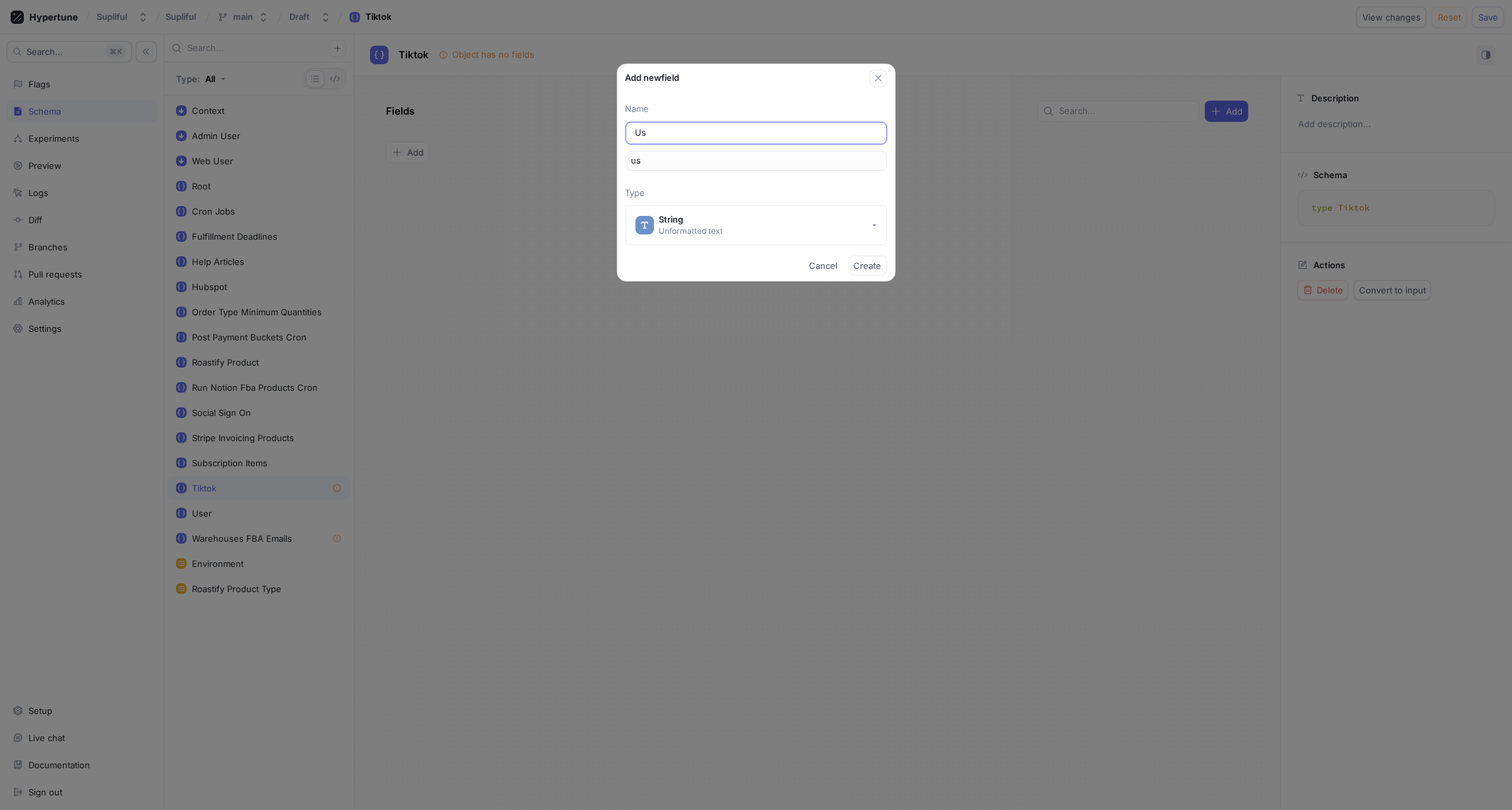
type input "U"
type input "u"
type input "US"
type input "us"
type input "USP"
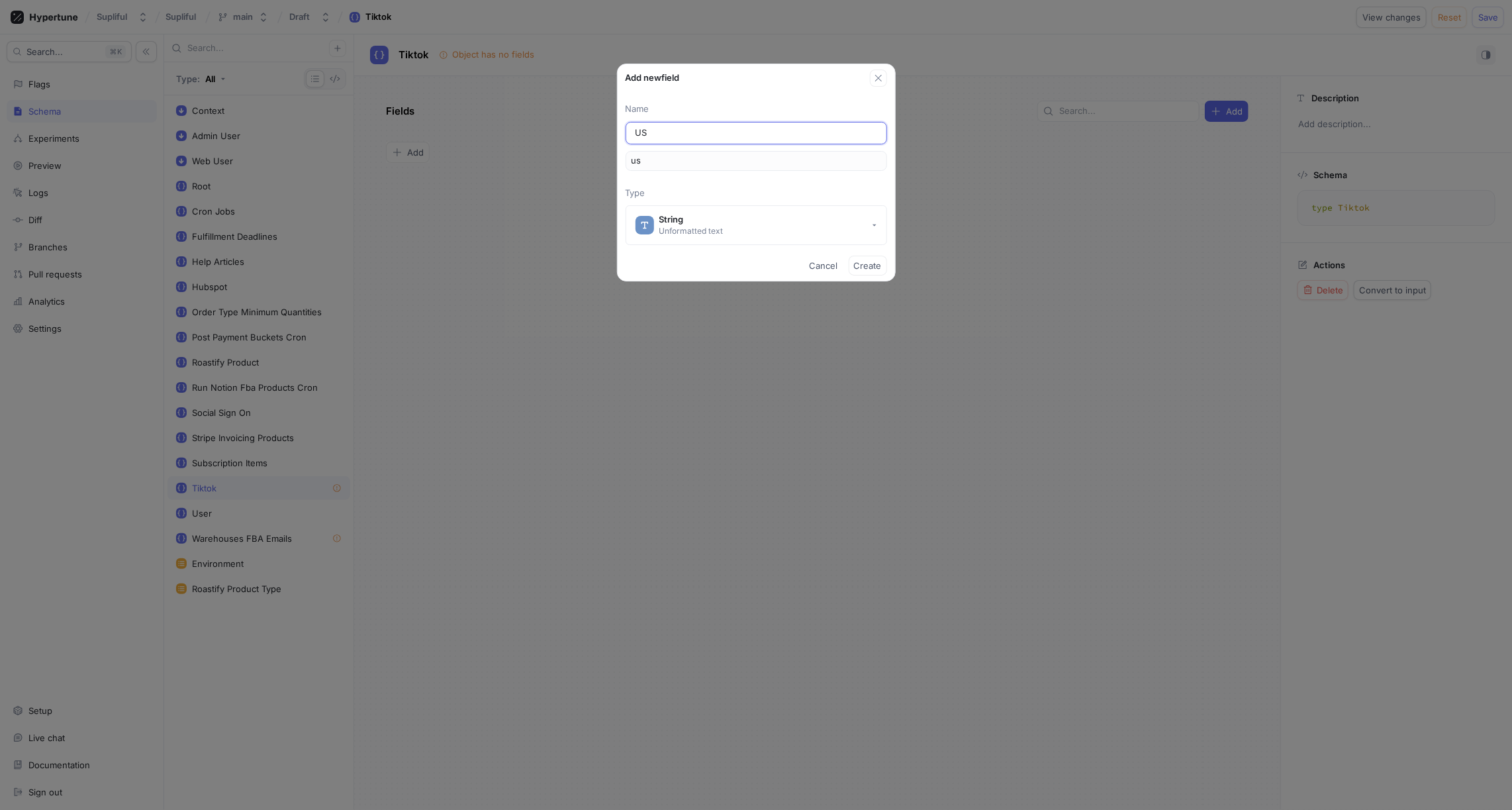
type input "usp"
type input "USPS"
type input "usps"
type input "USPS G"
type input "uspsG"
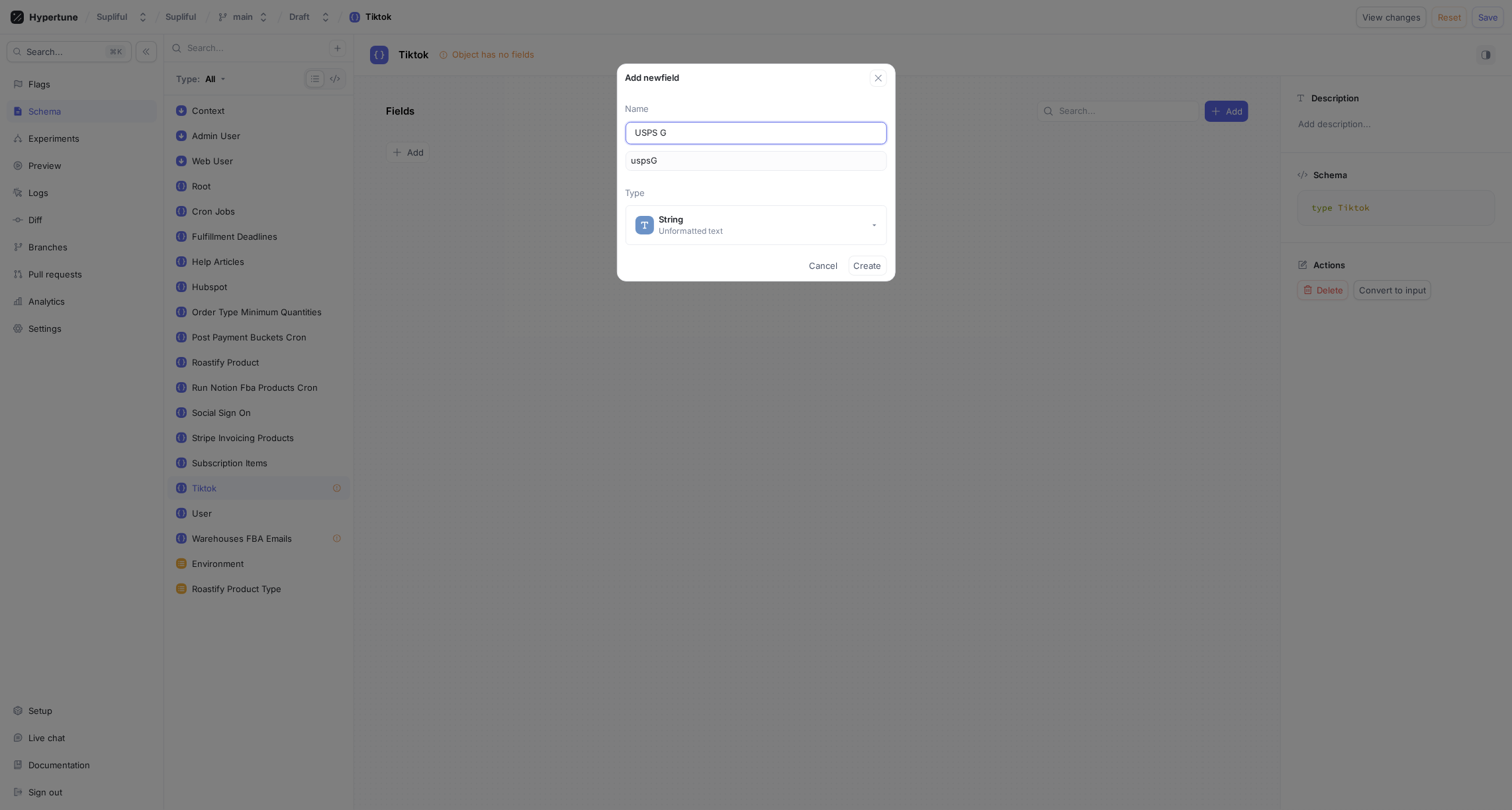
type input "USPS Gr"
type input "uspsGr"
type input "USPS Gro"
type input "uspsGro"
type input "USPS Grou"
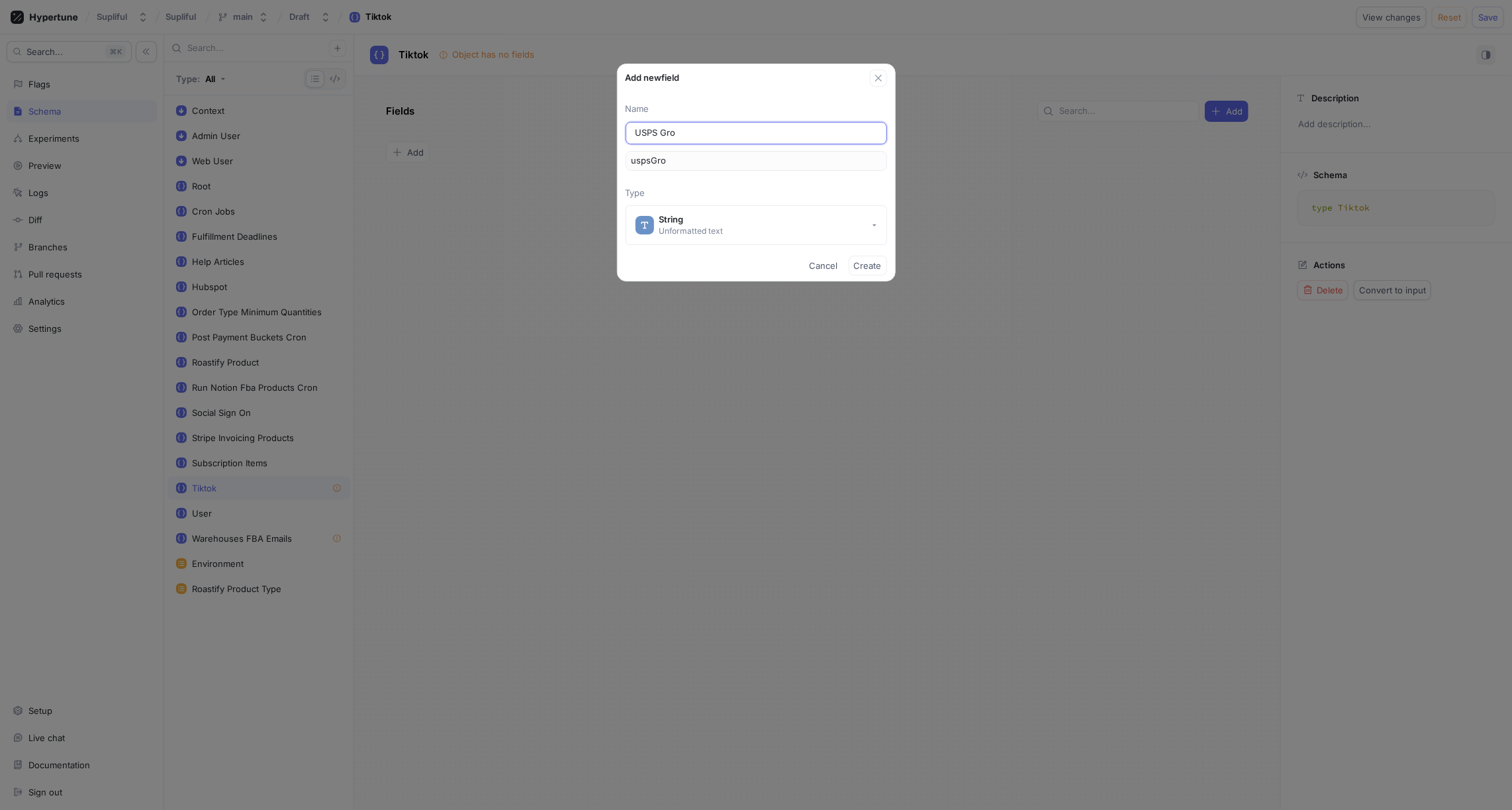
type input "uspsGrou"
type input "USPS Groun"
type input "uspsGroun"
type input "USPS Ground"
type input "uspsGround"
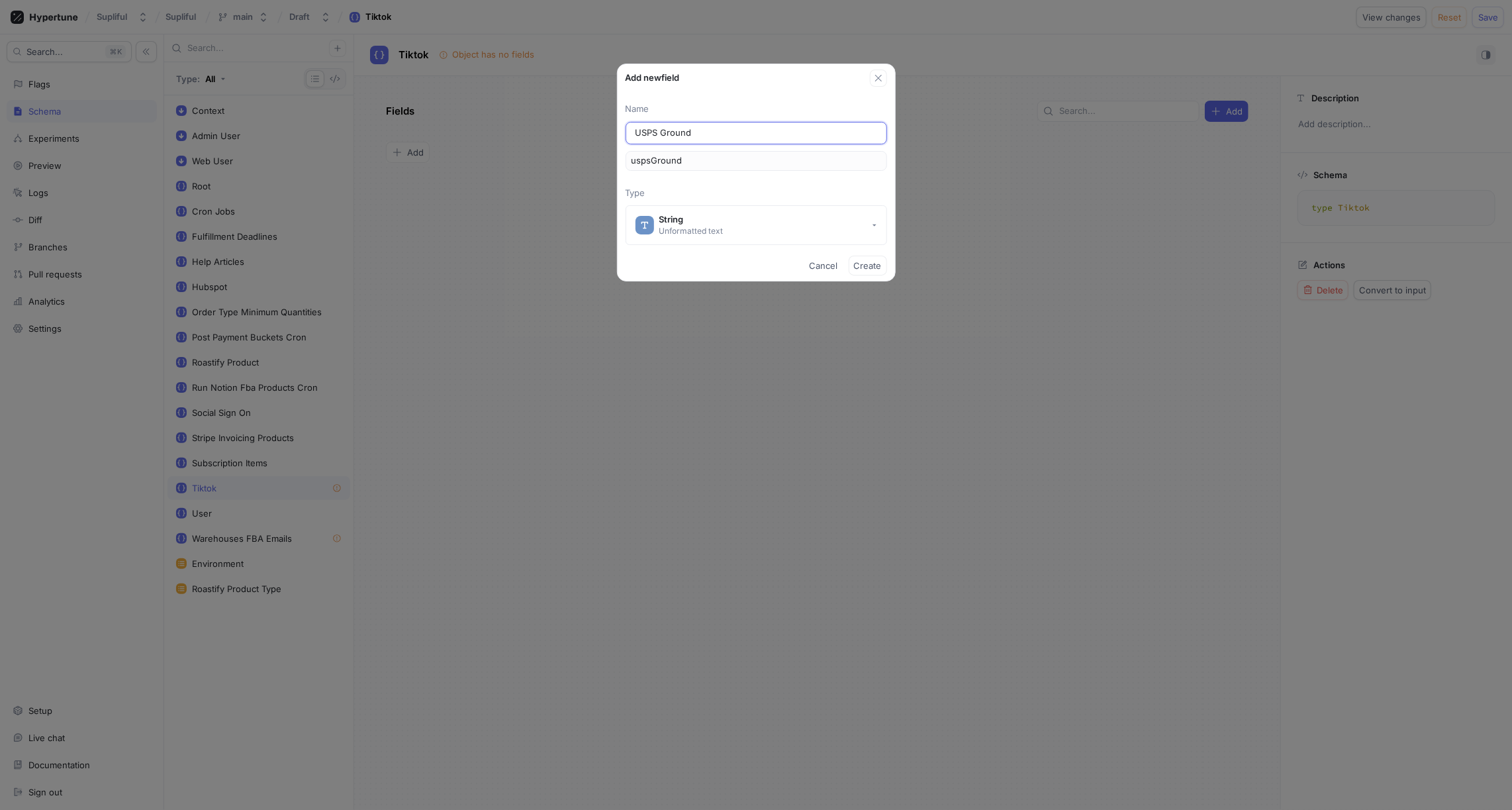
type input "USPS Ground A"
type input "uspsGroundA"
type input "USPS Ground Ad"
type input "uspsGroundAd"
type input "USPS Ground Adv"
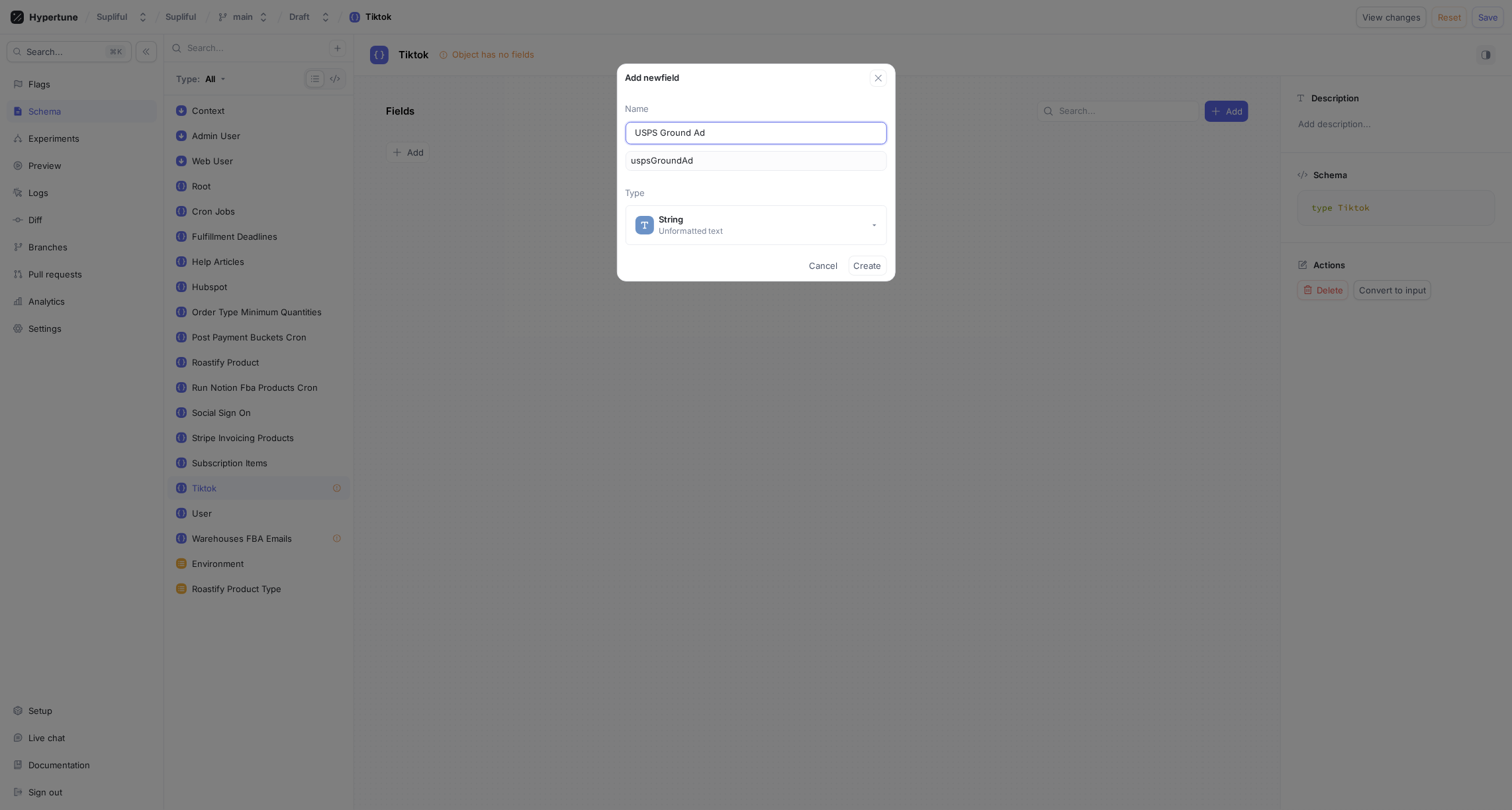
type input "uspsGroundAdv"
type input "USPS Ground Adva"
type input "uspsGroundAdva"
type input "USPS Ground Advan"
type input "uspsGroundAdvan"
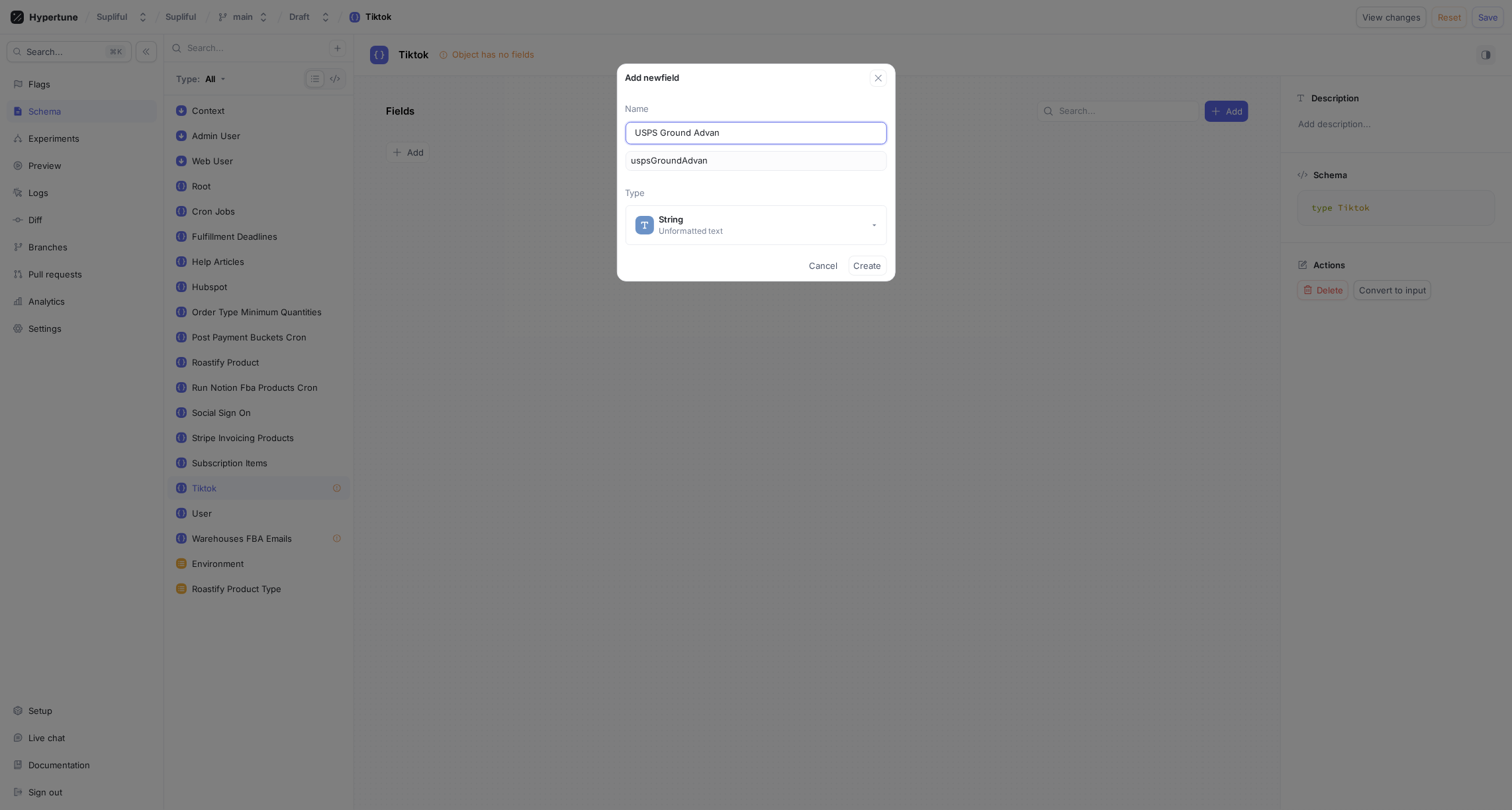
type input "USPS Ground Advant"
type input "uspsGroundAdvant"
type input "USPS Ground Advanta"
type input "uspsGroundAdvanta"
type input "USPS Ground Advantag"
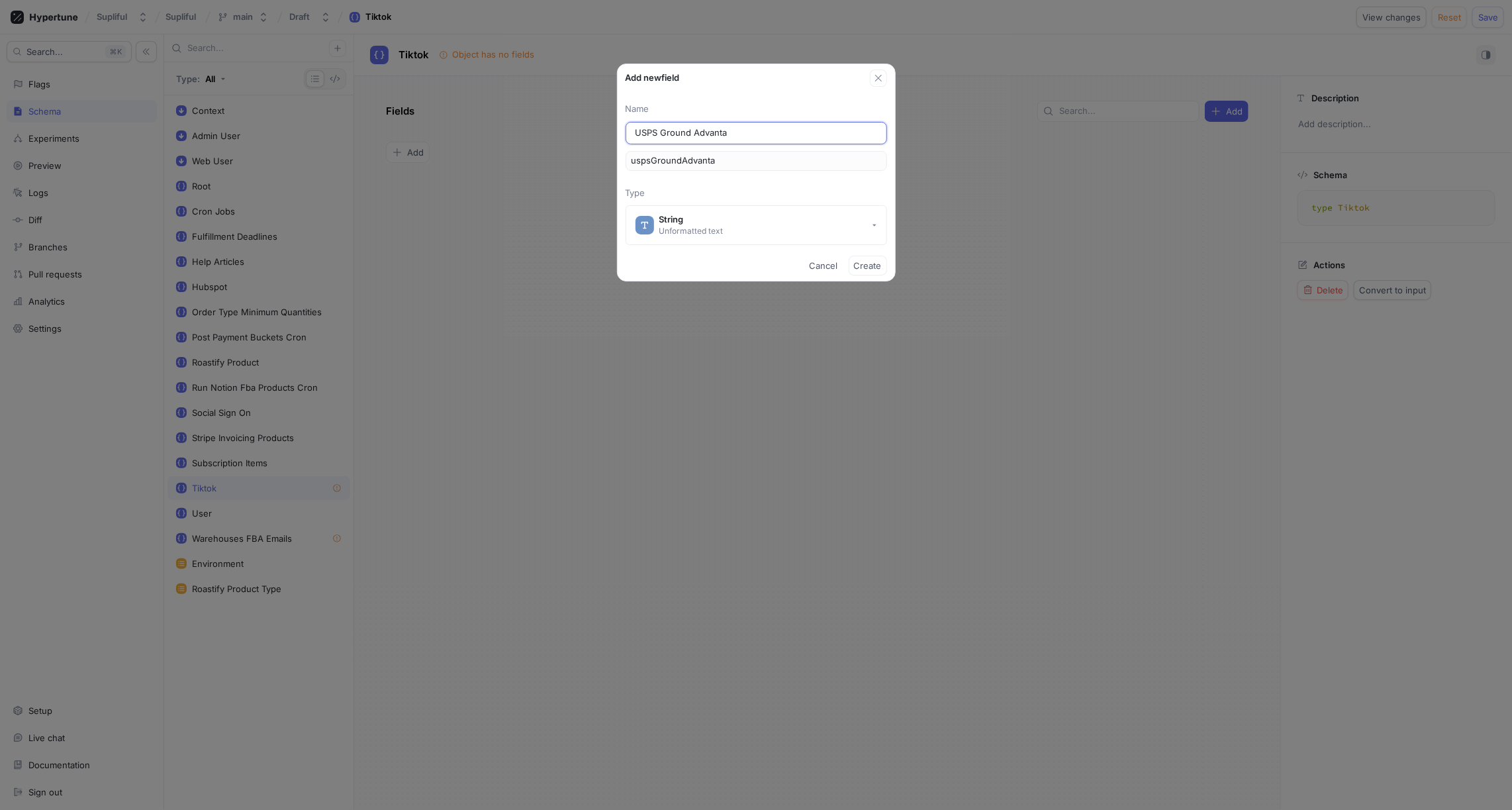
type input "uspsGroundAdvantag"
type input "USPS Ground Advantage"
type input "uspsGroundAdvantage"
type input "USPS Ground Advantage I"
type input "uspsGroundAdvantageI"
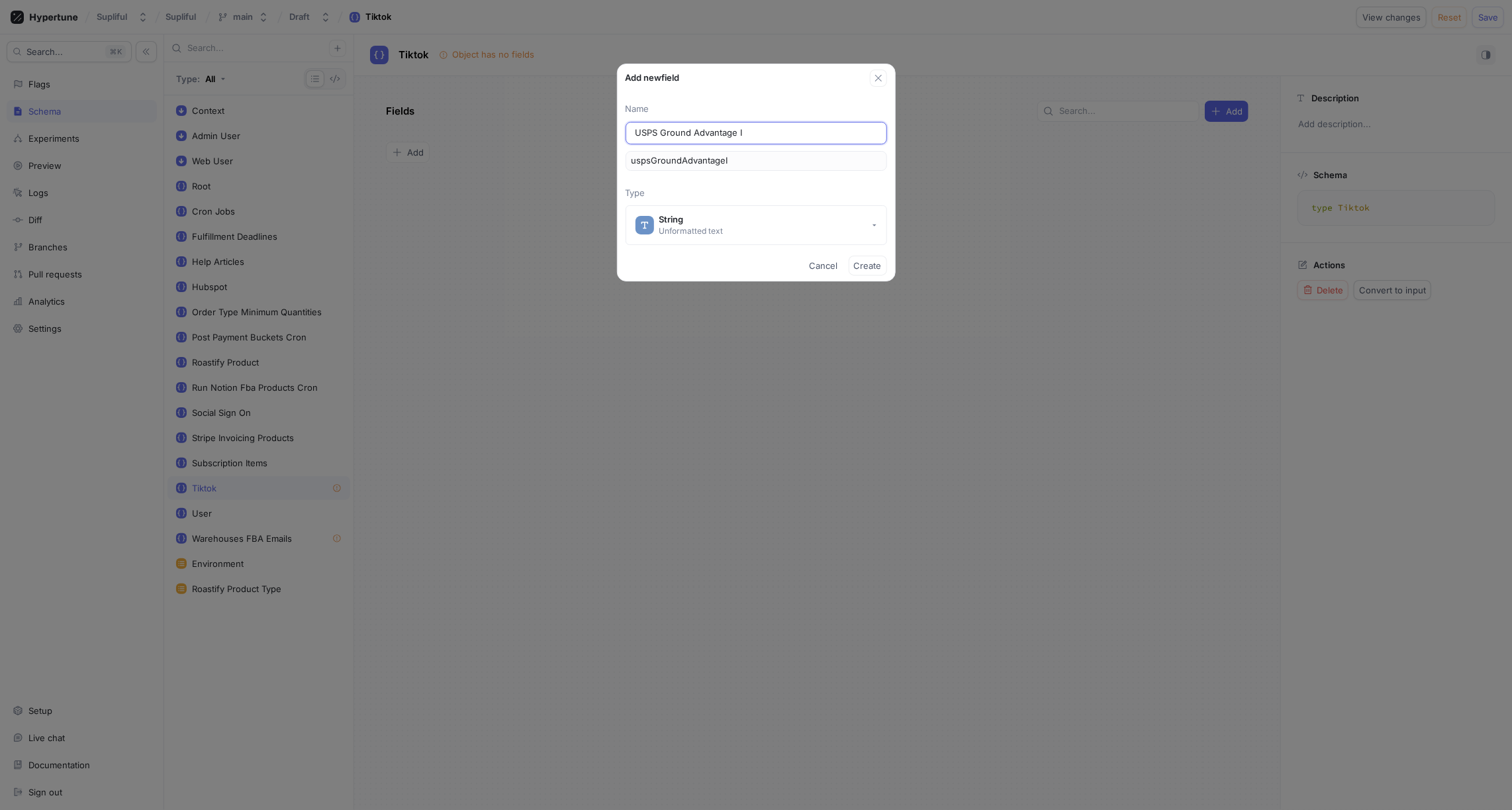
type input "USPS Ground Advantage ID"
type input "uspsGroundAdvantageID"
type input "USPS Ground Advantage I"
type input "uspsGroundAdvantageI"
type input "USPS Ground Advantage Id"
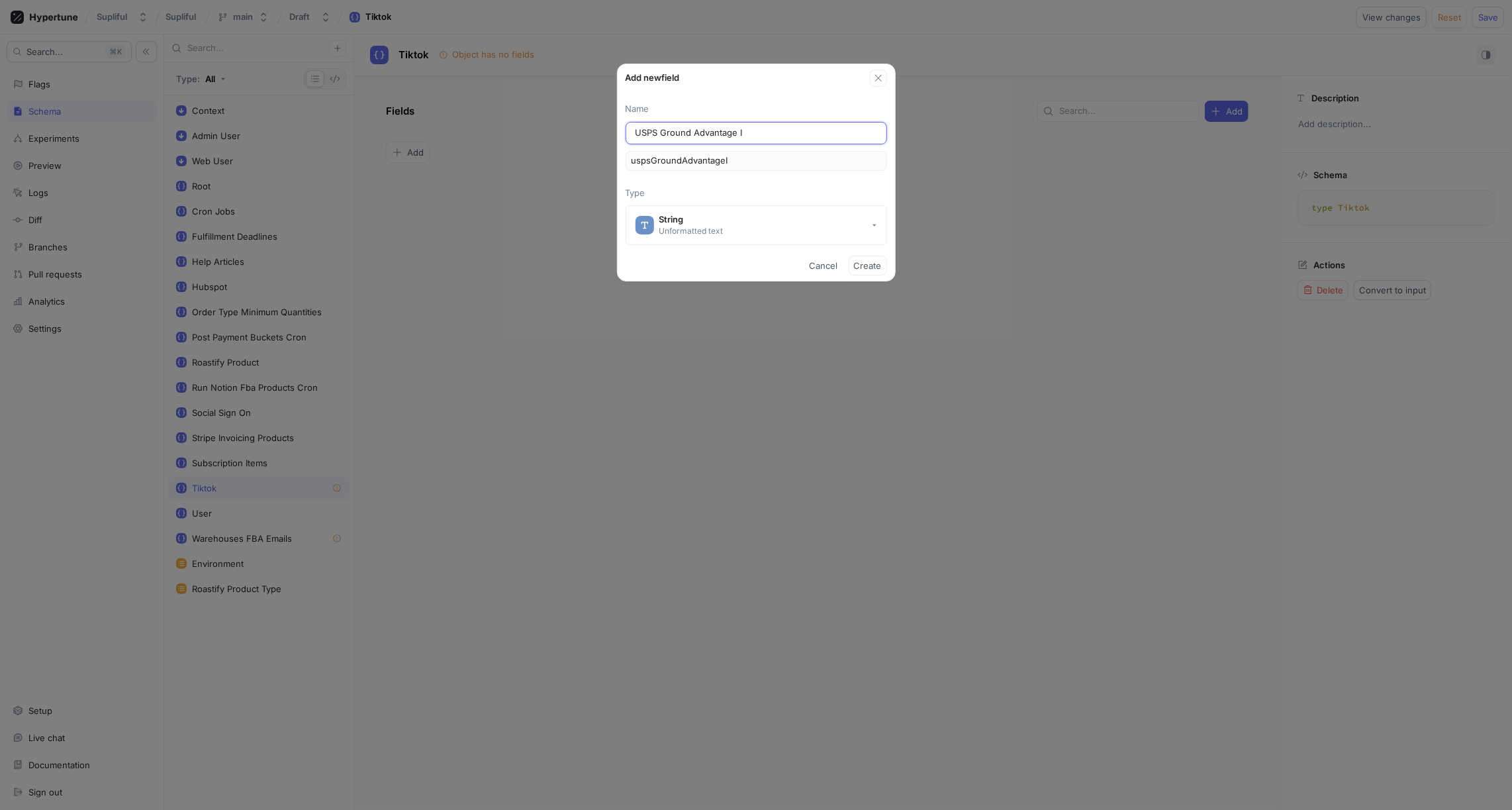
type input "uspsGroundAdvantageId"
click at [718, 132] on input "USPS Ground Advantage Id" at bounding box center [757, 132] width 242 height 13
type input "USPS Ground Advantage Id"
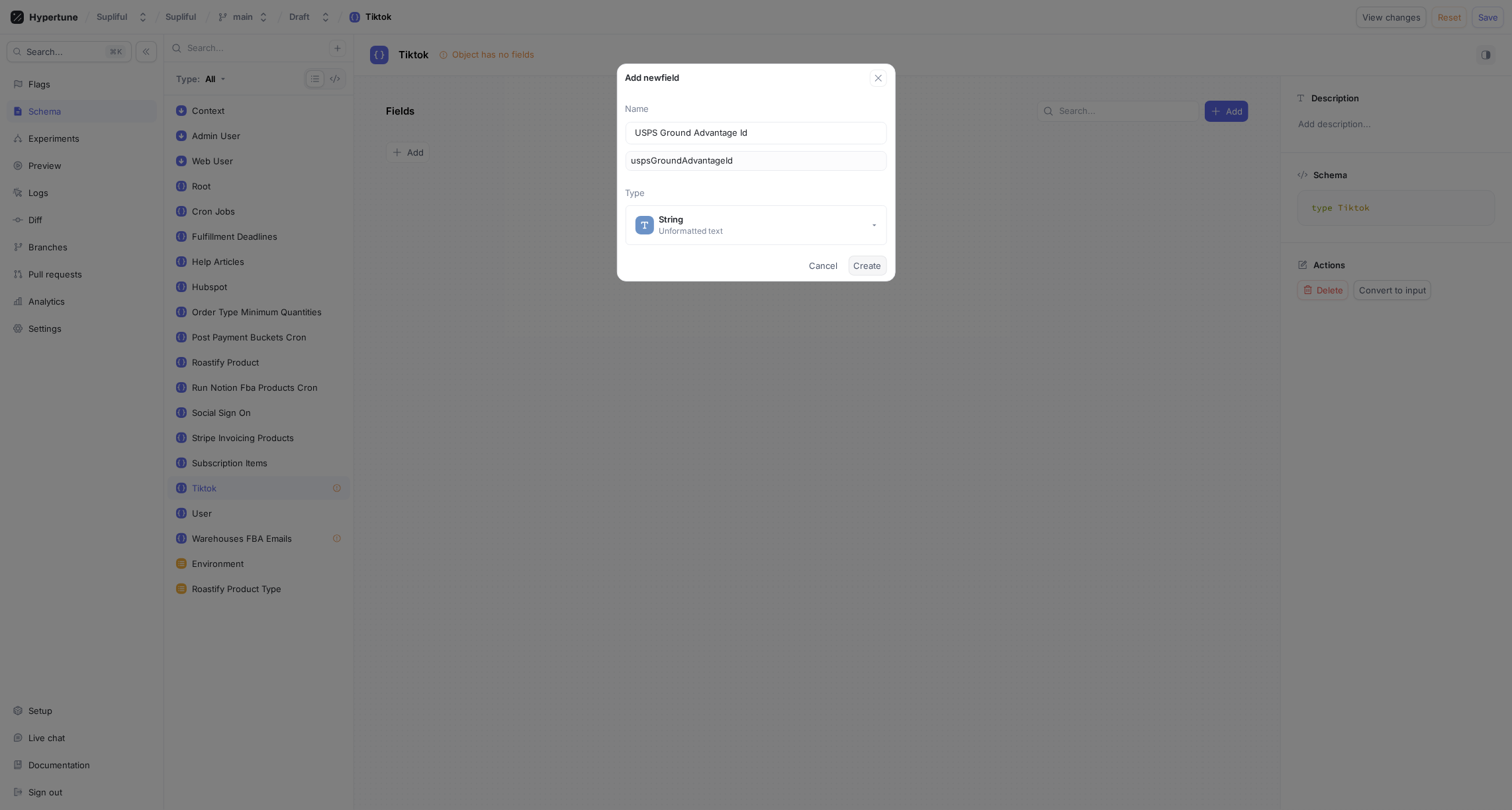
click at [863, 265] on span "Create" at bounding box center [868, 266] width 28 height 8
type textarea "type Tiktok { uspsGroundAdvantageId: String! }"
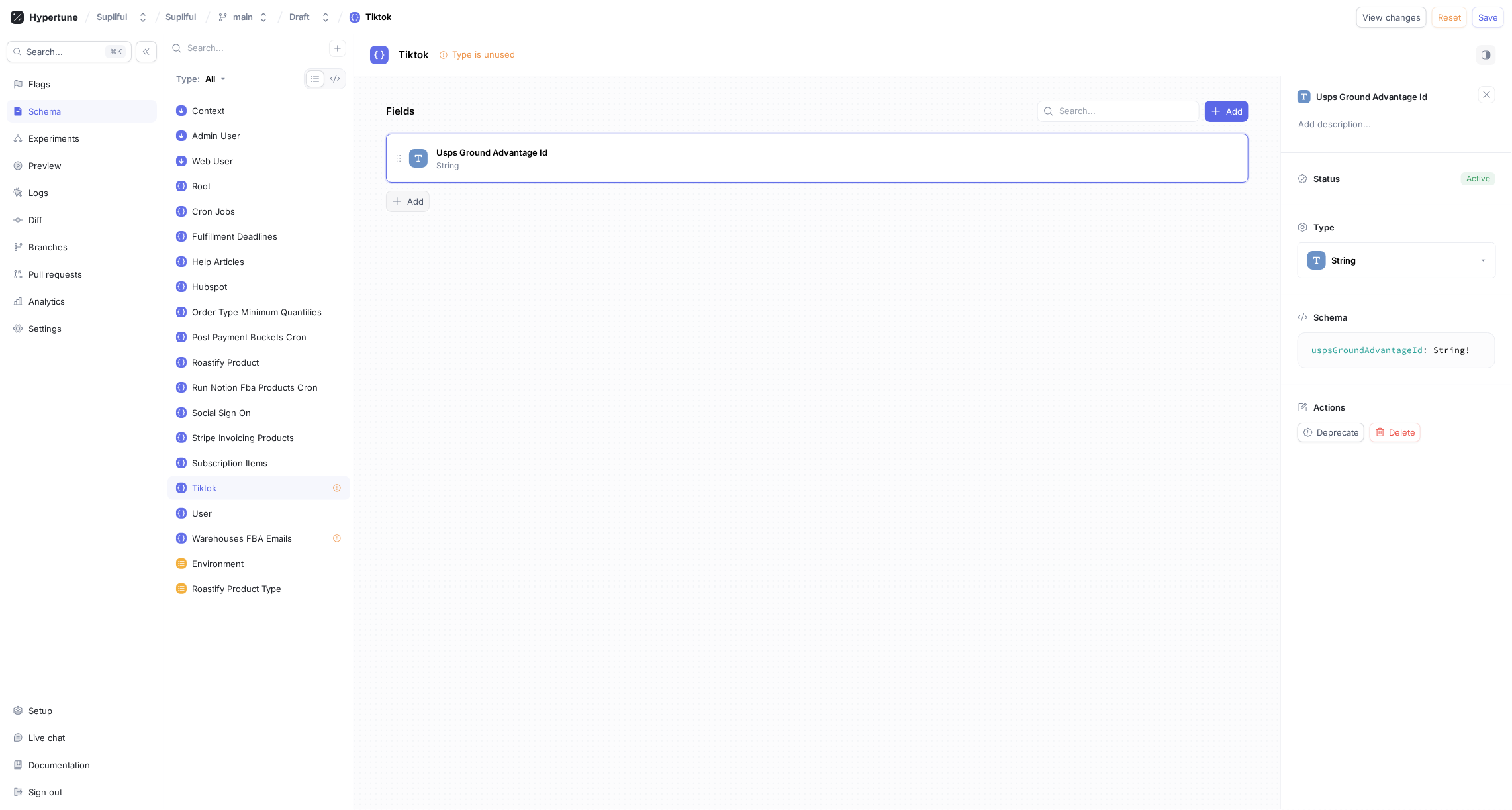
click at [416, 201] on span "Add" at bounding box center [415, 201] width 17 height 8
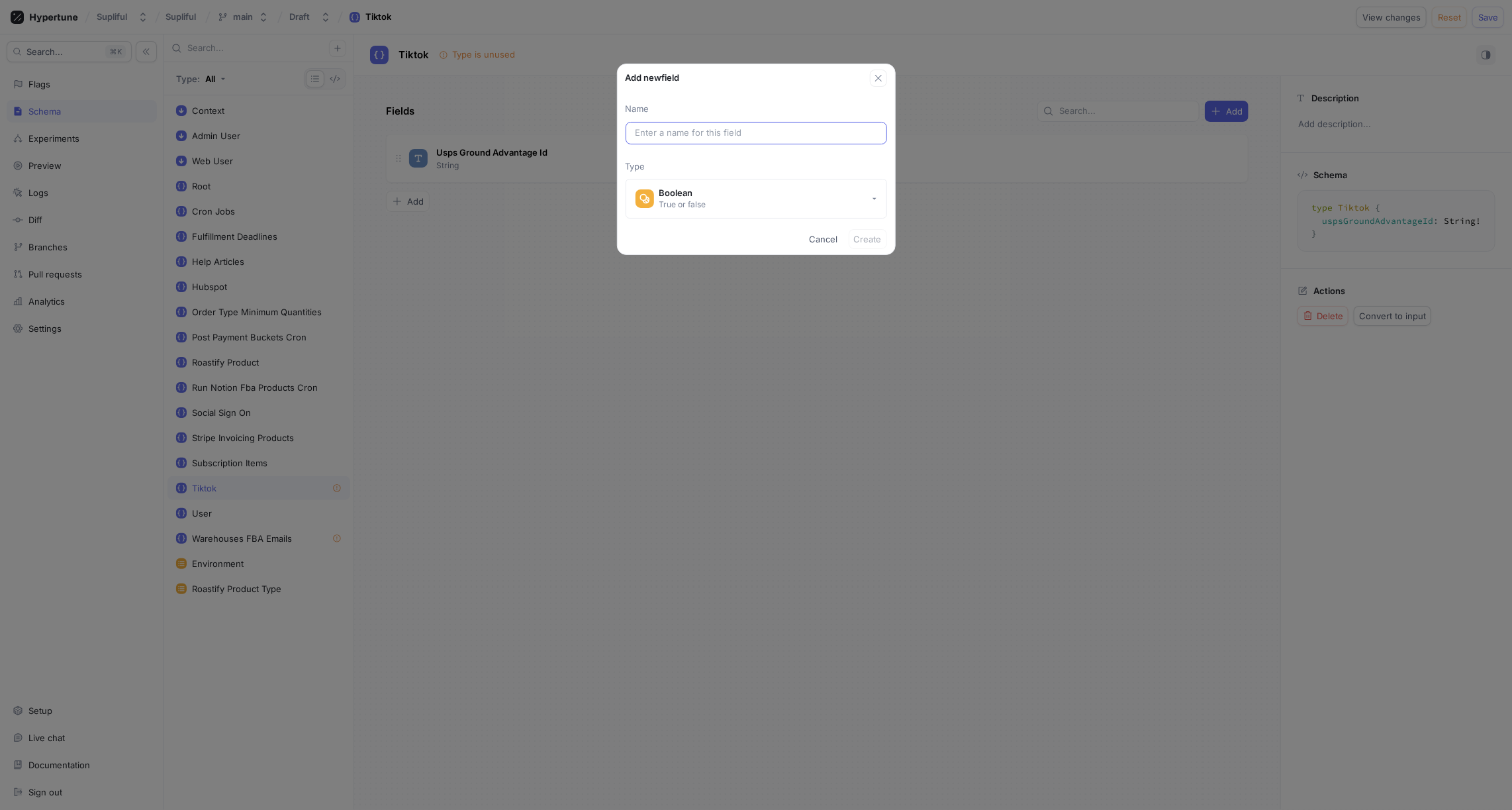
click at [661, 134] on input "text" at bounding box center [757, 132] width 242 height 13
click at [688, 193] on div "Boolean" at bounding box center [682, 192] width 47 height 11
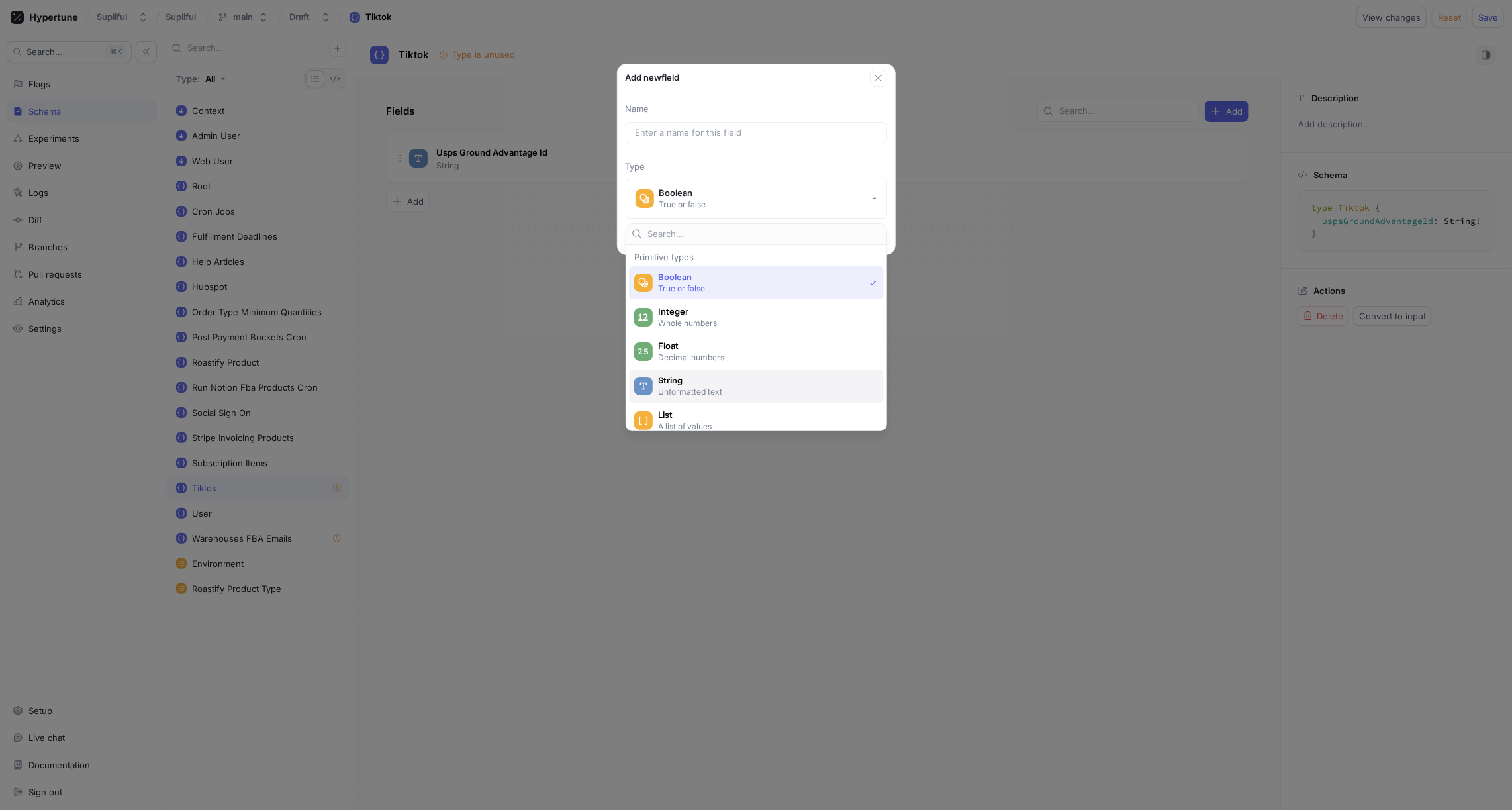
click at [687, 381] on span "String" at bounding box center [765, 380] width 214 height 11
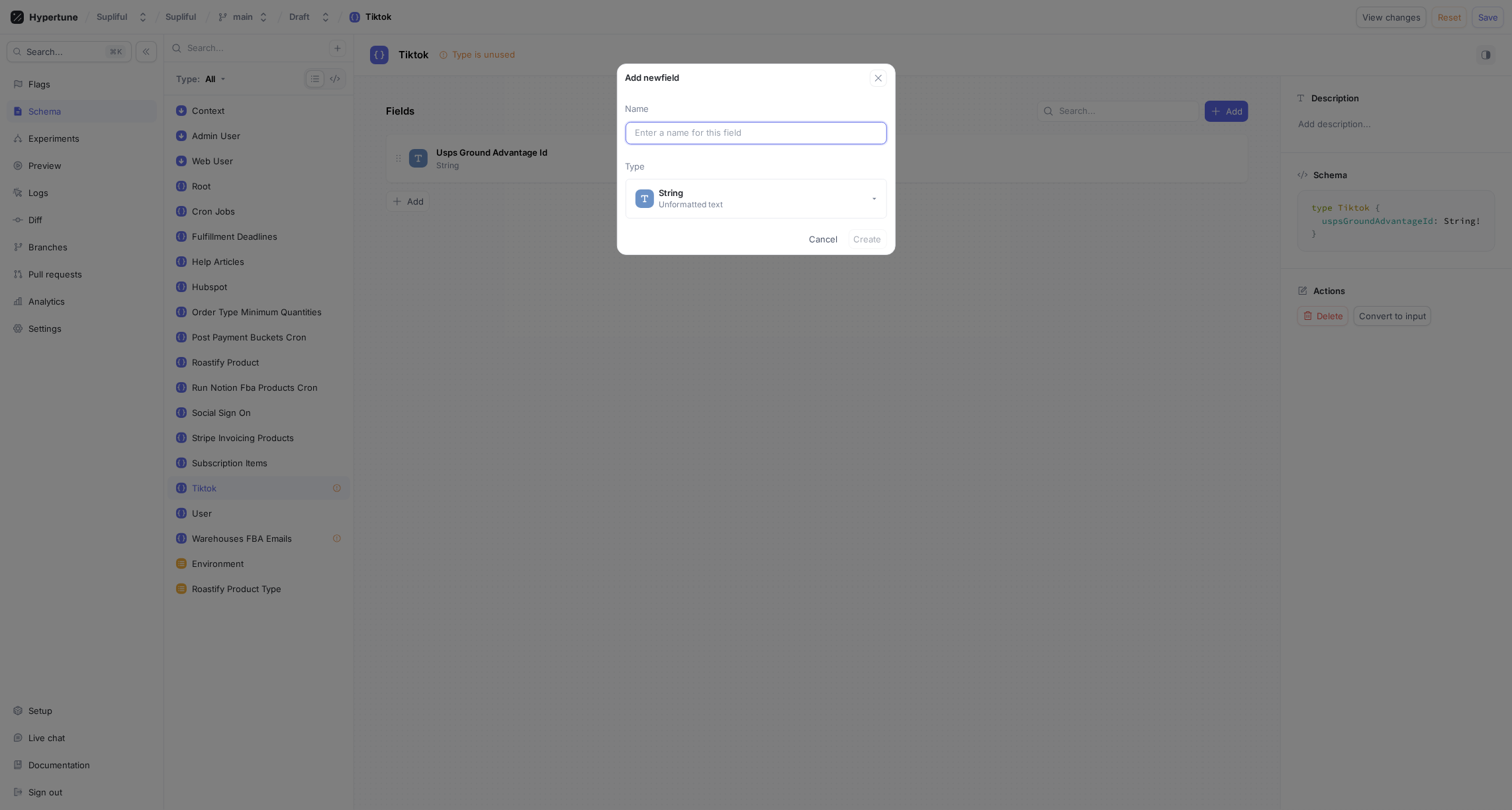
click at [665, 128] on input "text" at bounding box center [757, 132] width 242 height 13
paste input "USPS Ground Advantage Id"
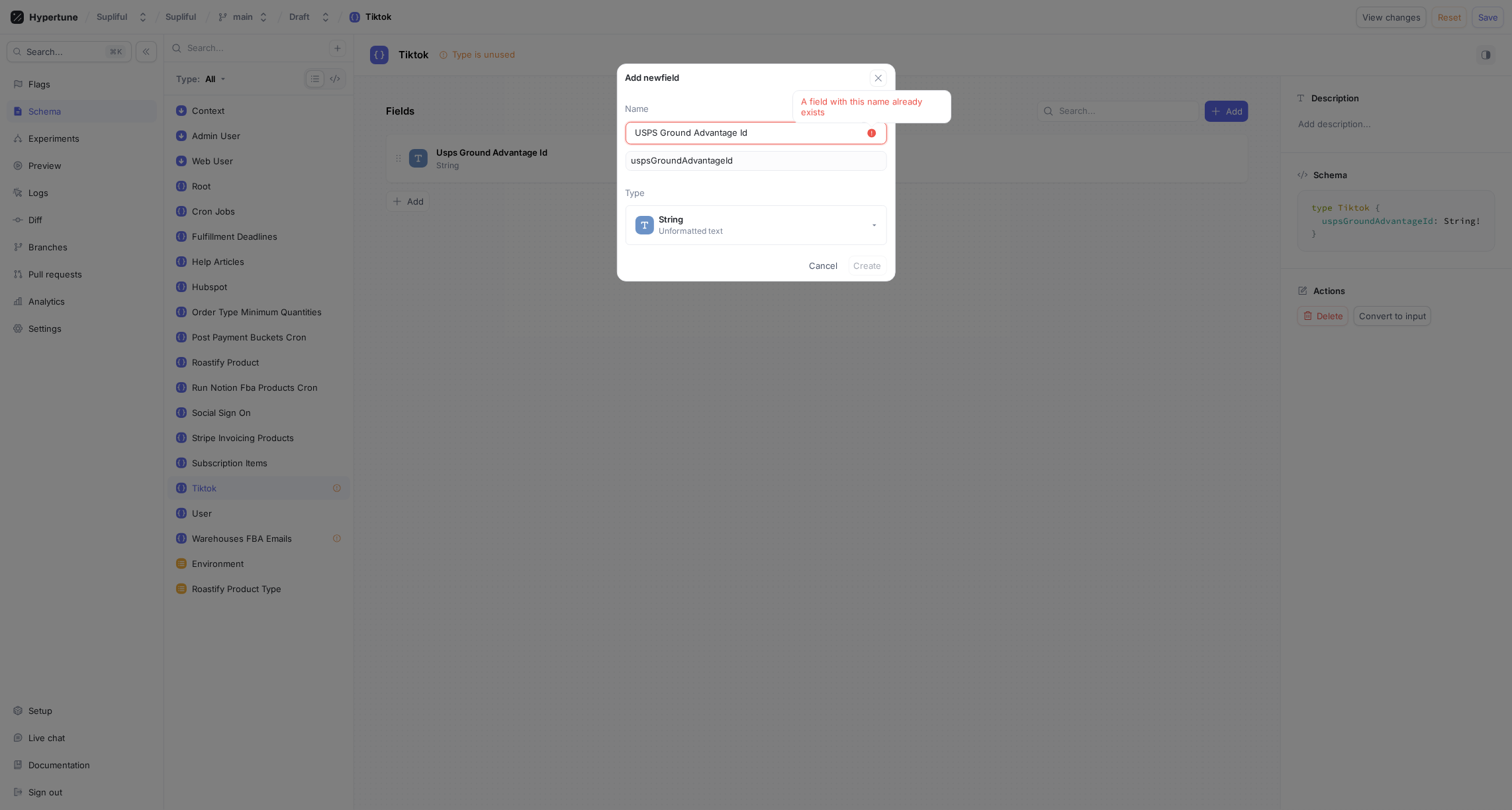
type input "USPS Ground Advantage I"
type input "uspsGroundAdvantageI"
type input "USPS Ground Advantage"
type input "uspsGroundAdvantage"
type input "USPS Ground Advantage N"
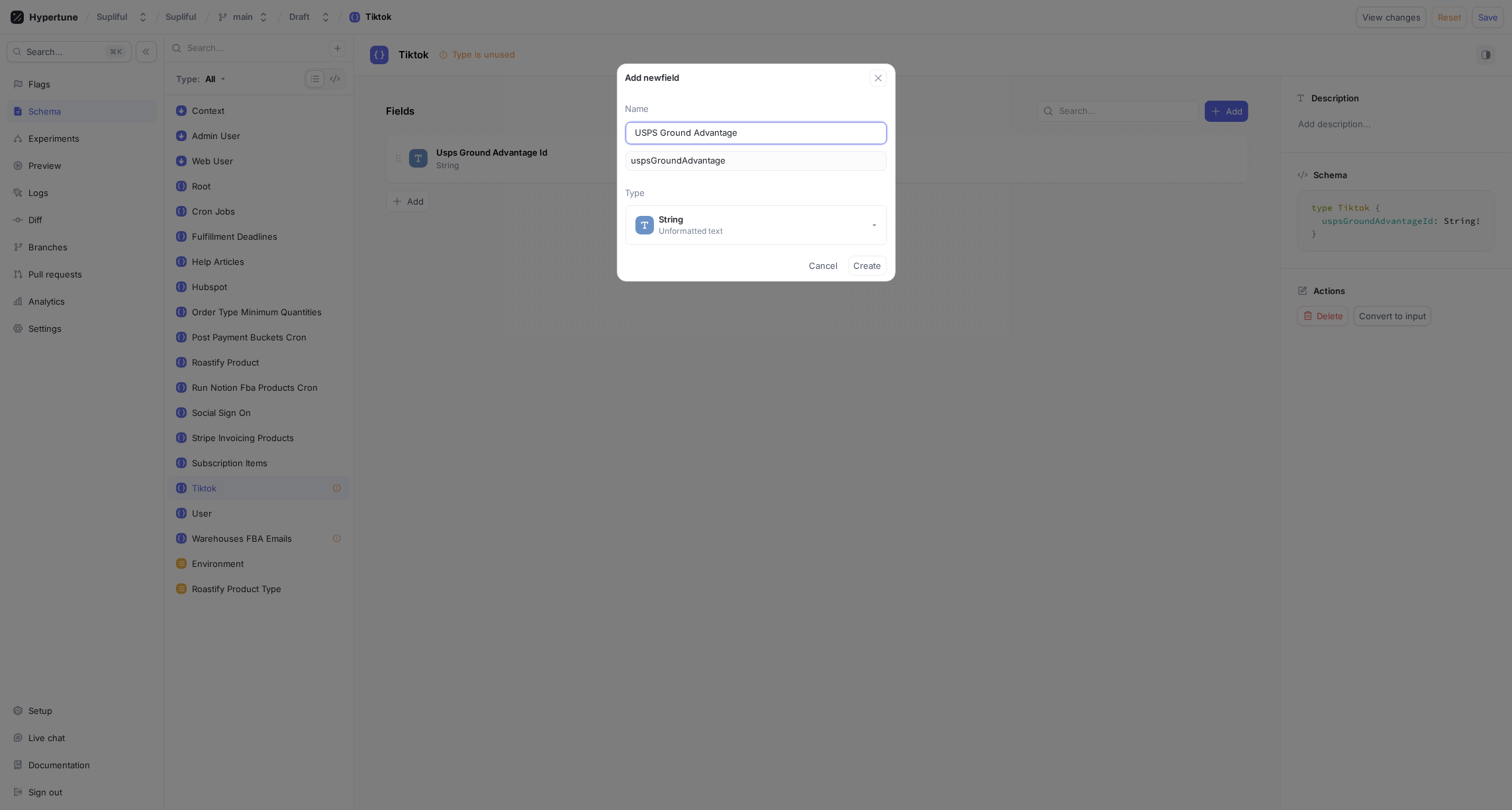
type input "uspsGroundAdvantageN"
type input "USPS Ground Advantage Na"
type input "uspsGroundAdvantageNa"
type input "USPS Ground Advantage Nam"
type input "uspsGroundAdvantageNam"
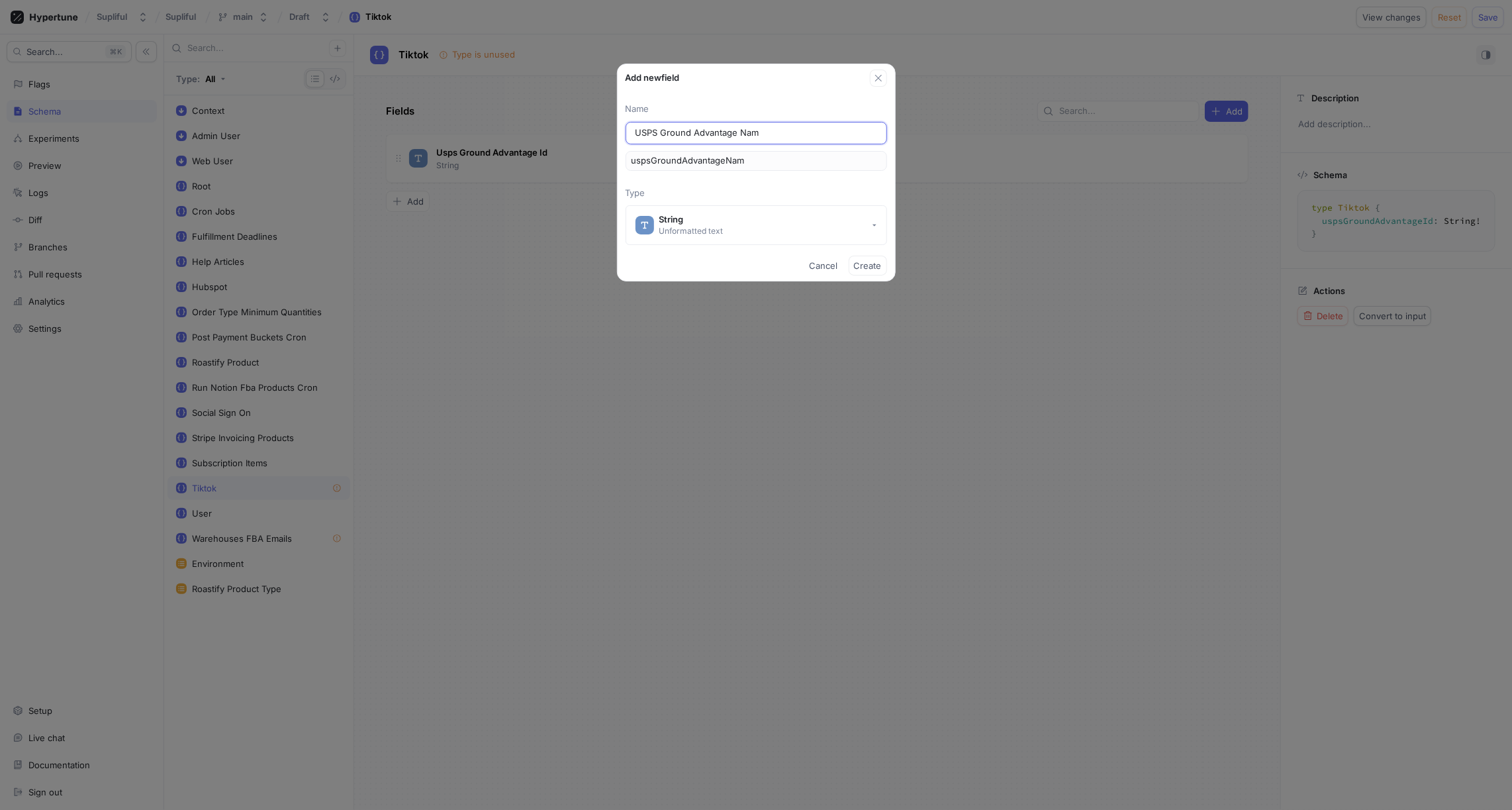
type input "USPS Ground Advantage Name"
type input "uspsGroundAdvantageName"
type input "USPS Ground Advantage Name"
click at [871, 266] on span "Create" at bounding box center [868, 266] width 28 height 8
type textarea "type Tiktok { uspsGroundAdvantageId: String! uspsGroundAdvantageName: String! }"
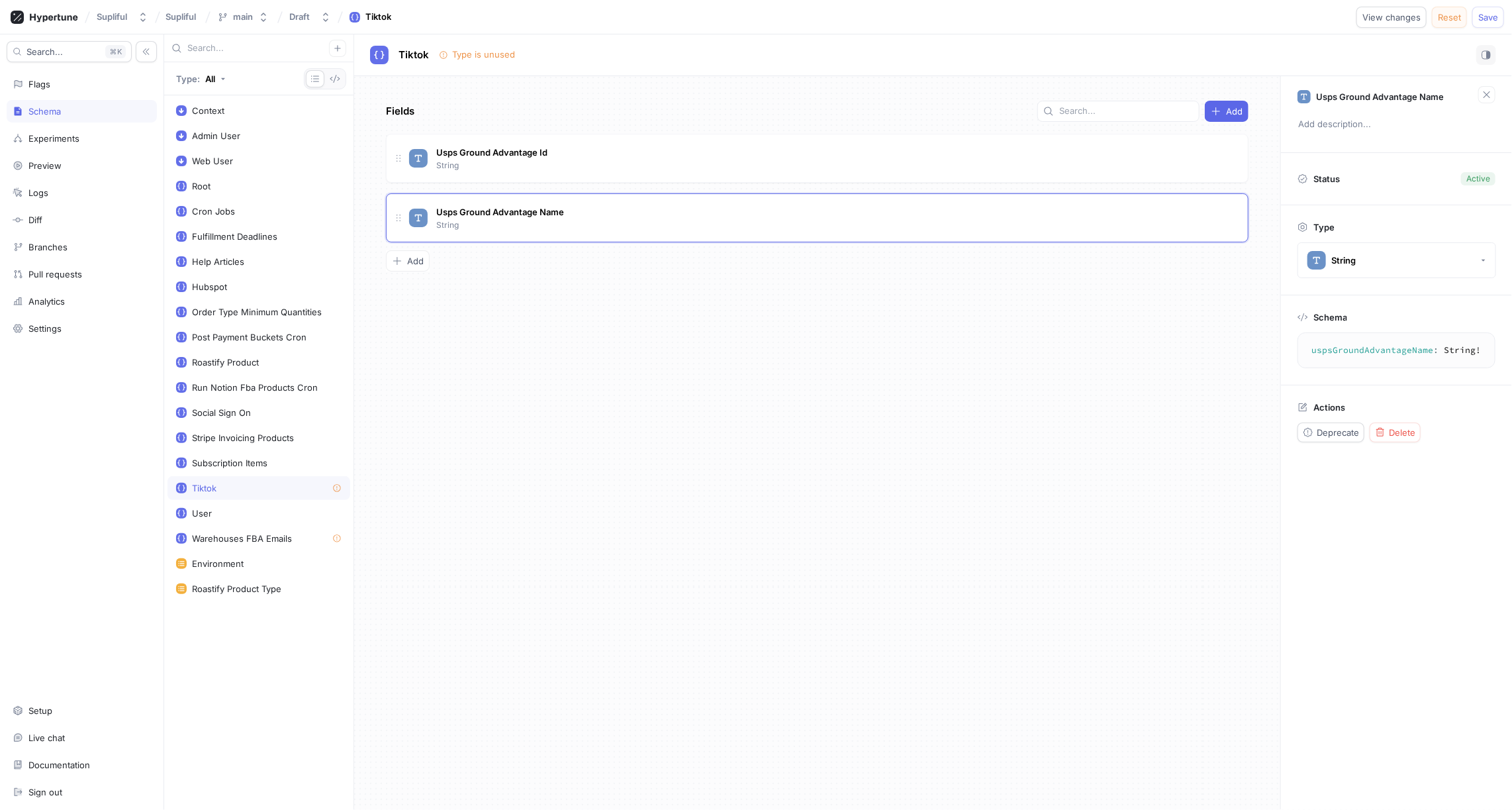
click at [1447, 19] on span "Reset" at bounding box center [1449, 17] width 23 height 8
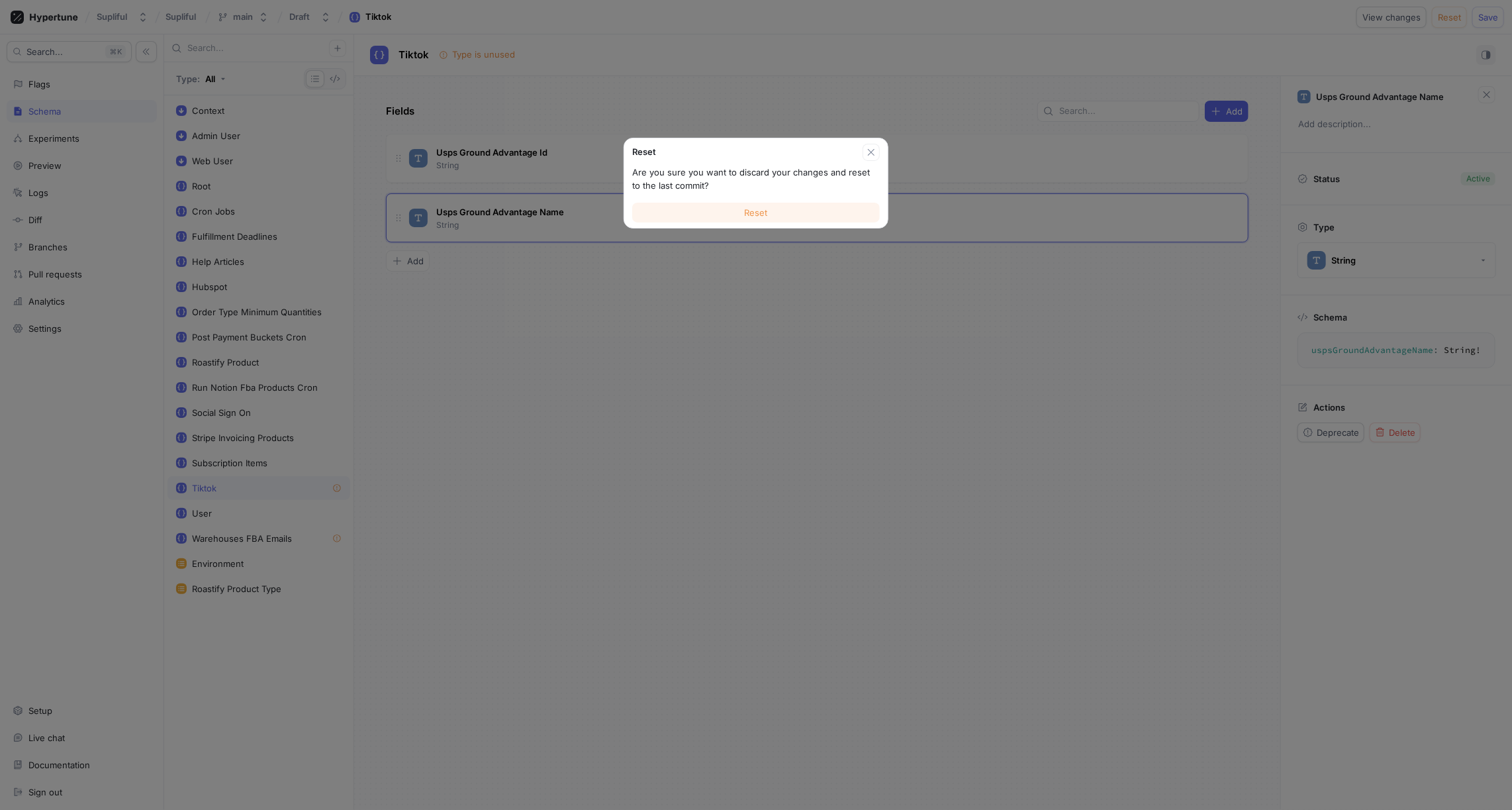
click at [772, 209] on button "Reset" at bounding box center [756, 213] width 248 height 20
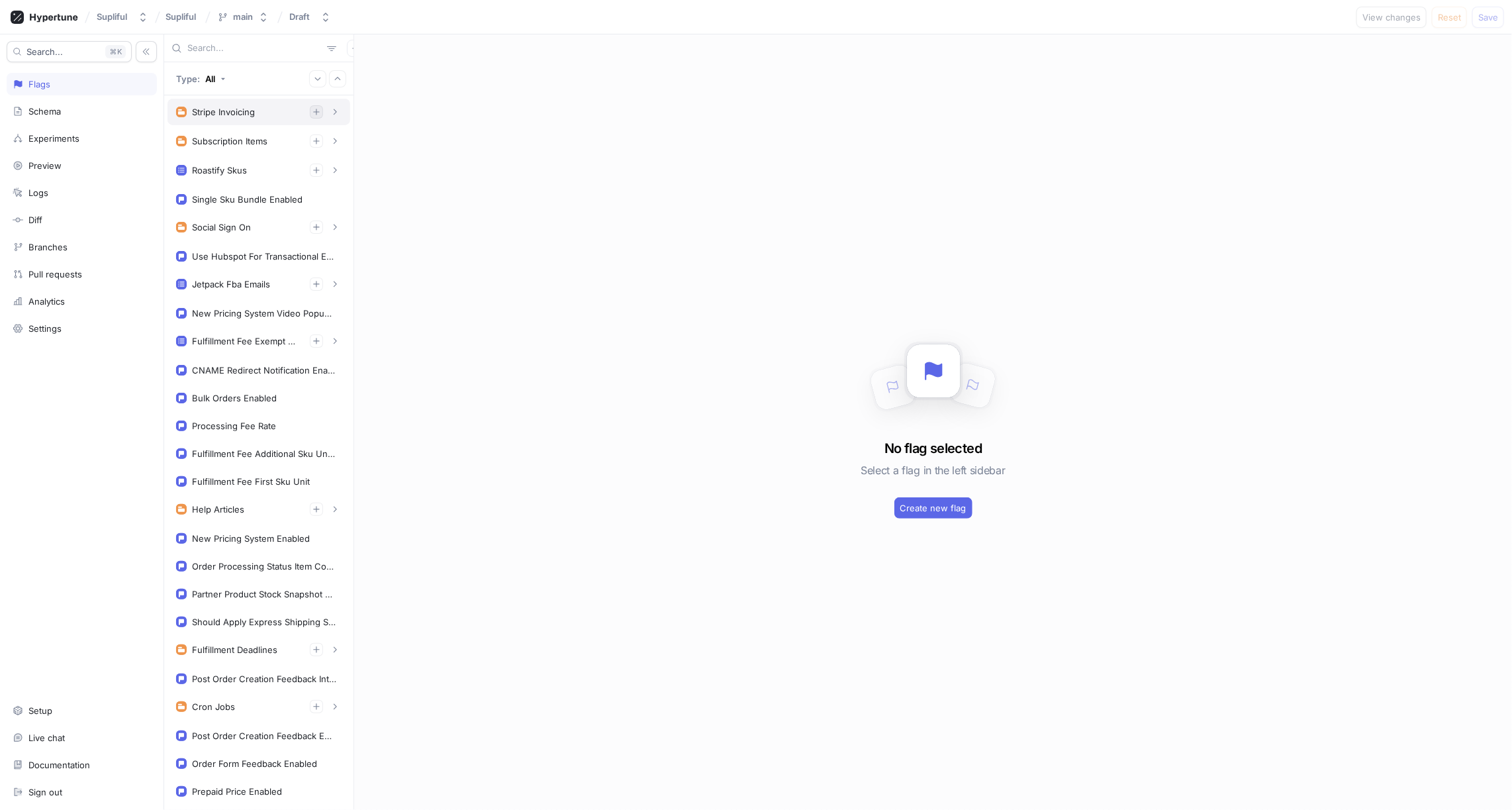
click at [316, 112] on icon "button" at bounding box center [317, 112] width 8 height 8
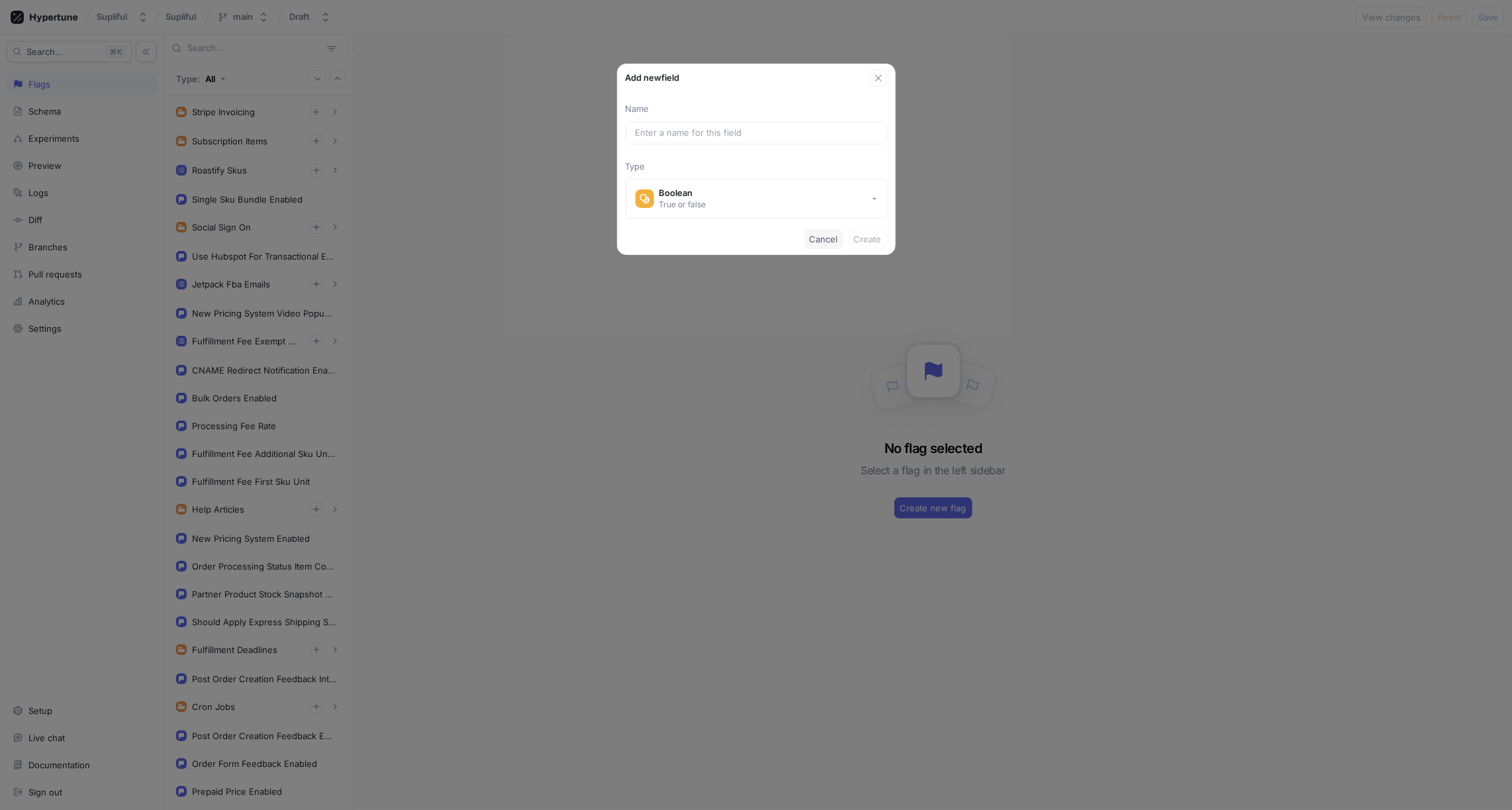
click at [826, 242] on span "Cancel" at bounding box center [824, 239] width 28 height 8
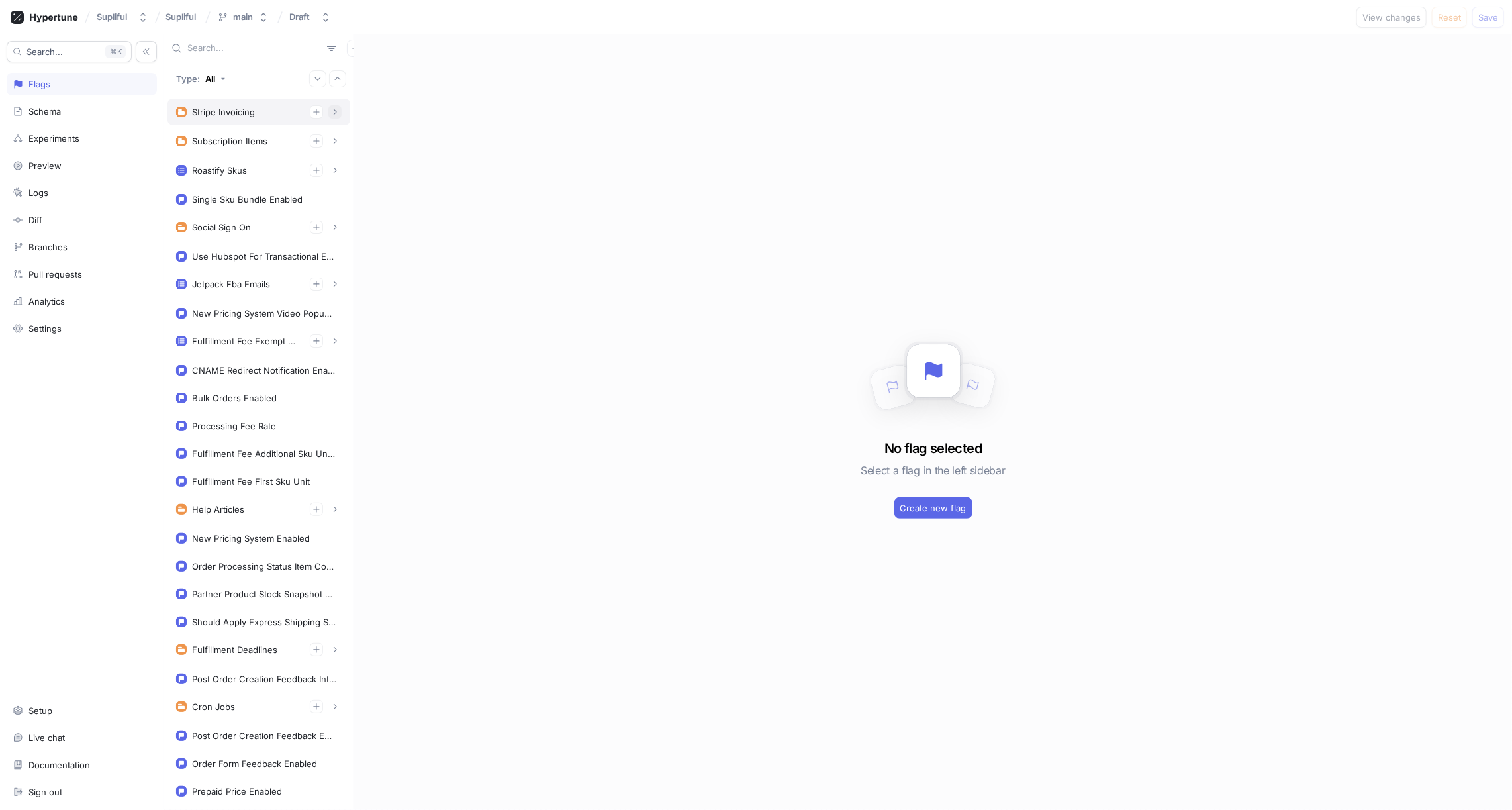
click at [341, 113] on button "button" at bounding box center [334, 111] width 13 height 13
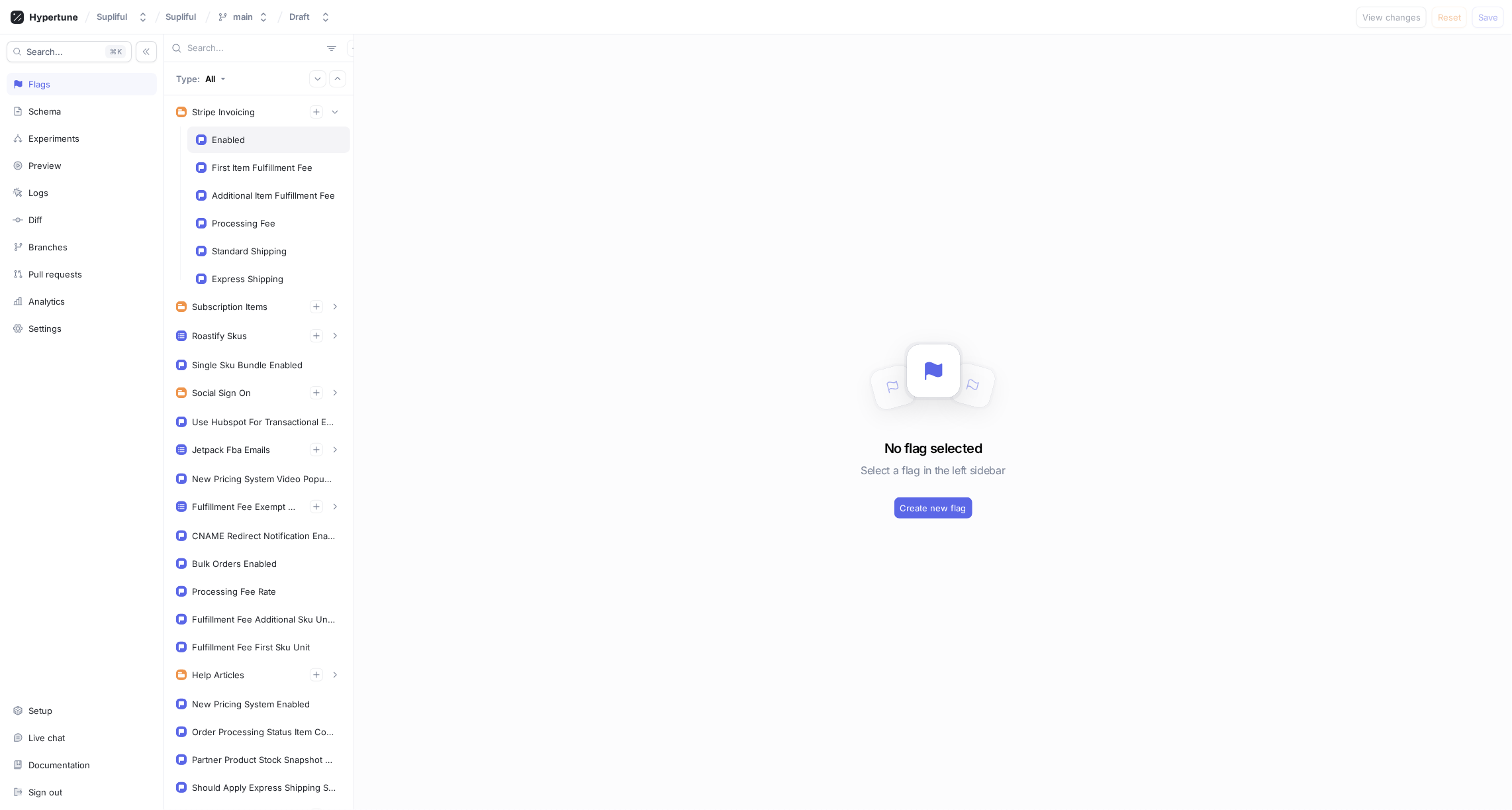
click at [248, 144] on div "Enabled" at bounding box center [268, 139] width 163 height 26
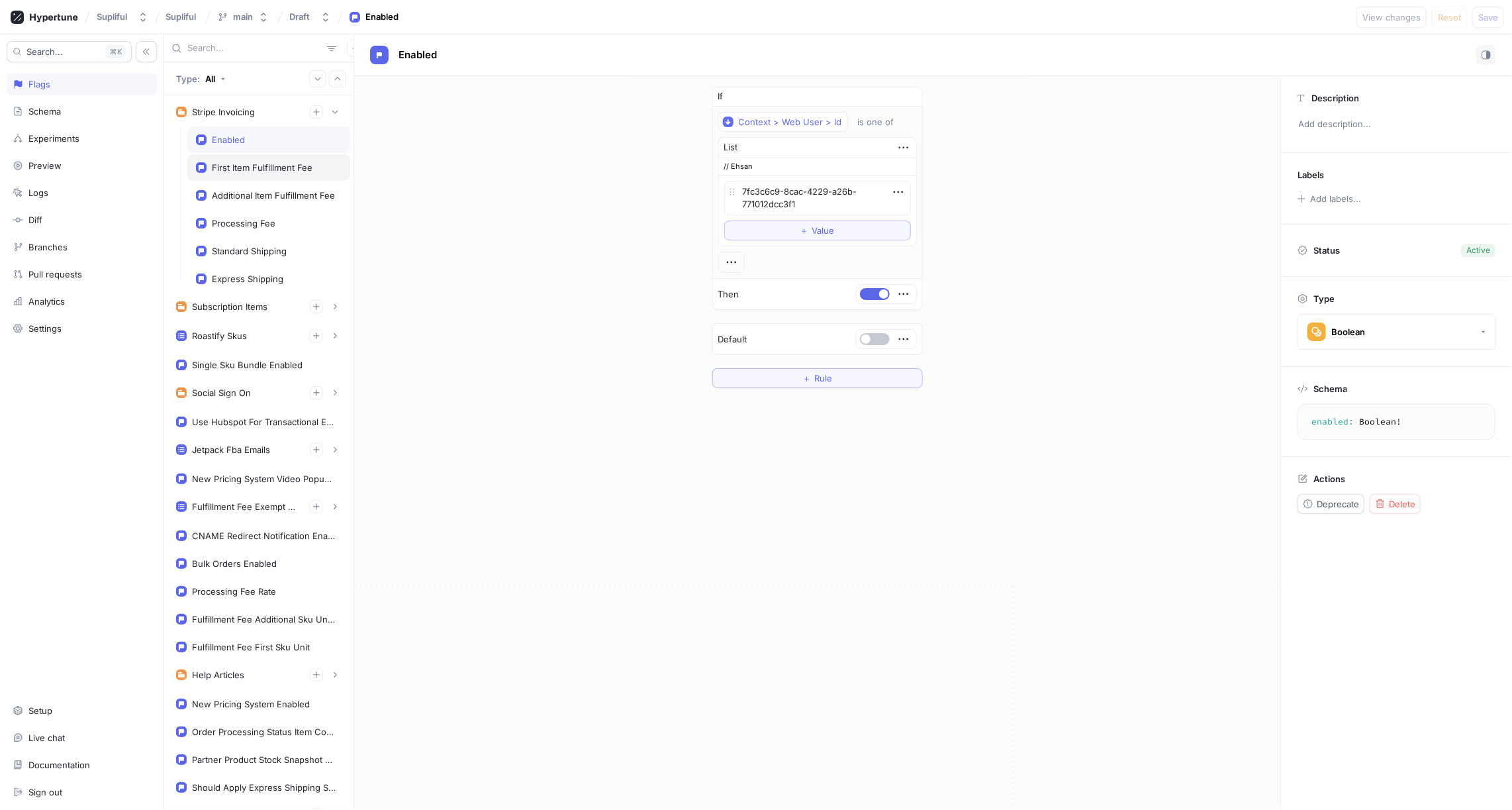
click at [260, 158] on div "First Item Fulfillment Fee" at bounding box center [268, 167] width 163 height 26
type textarea "x"
type textarea "firstItemFulfillmentFee: String!"
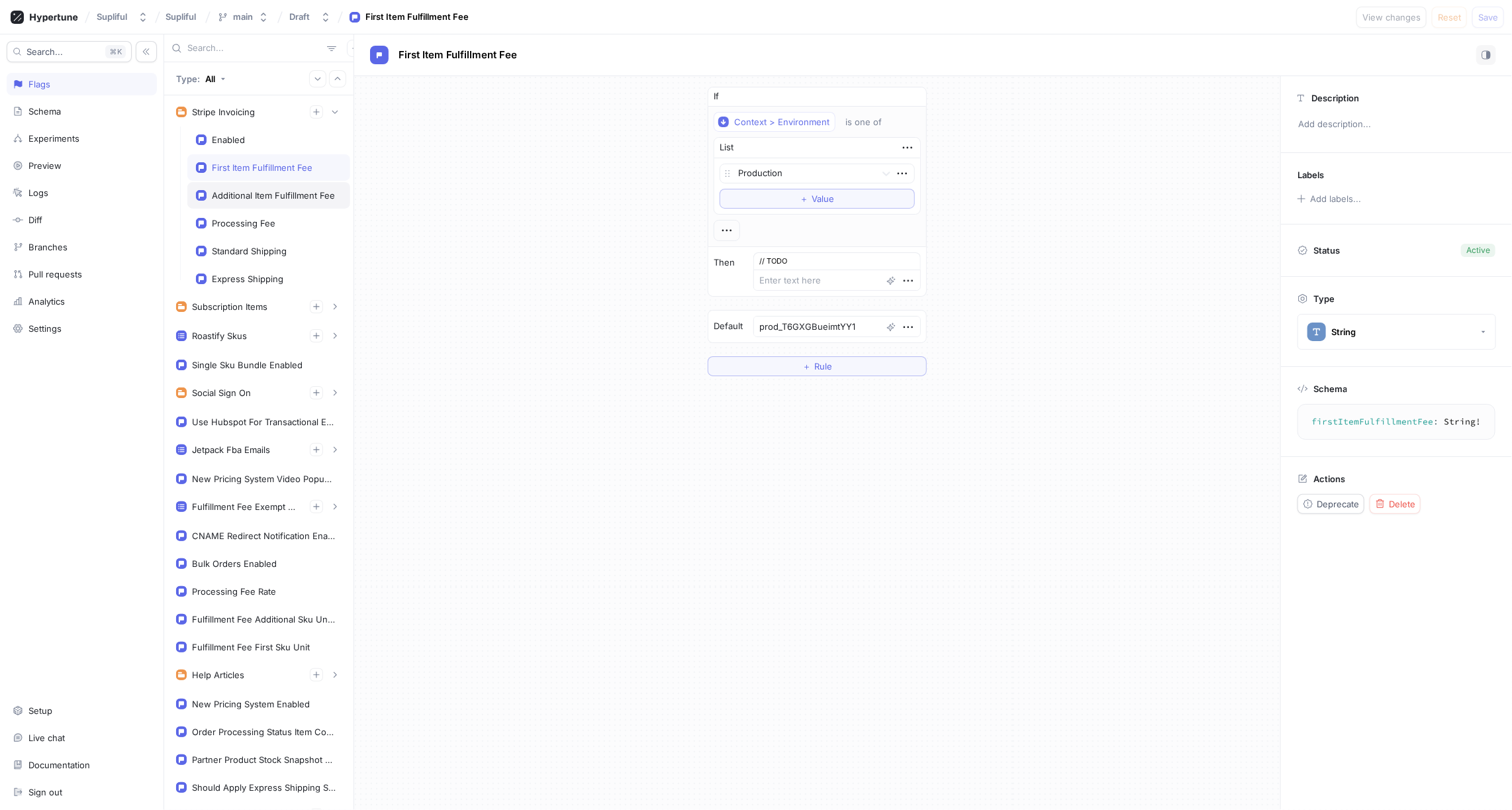
click at [271, 195] on div "Additional Item Fulfillment Fee" at bounding box center [273, 195] width 123 height 11
type textarea "x"
type textarea "additionalItemFulfillmentFee: String!"
type textarea "prod_T6GXZ95MxR4hn6"
click at [271, 218] on div "Processing Fee" at bounding box center [244, 223] width 64 height 11
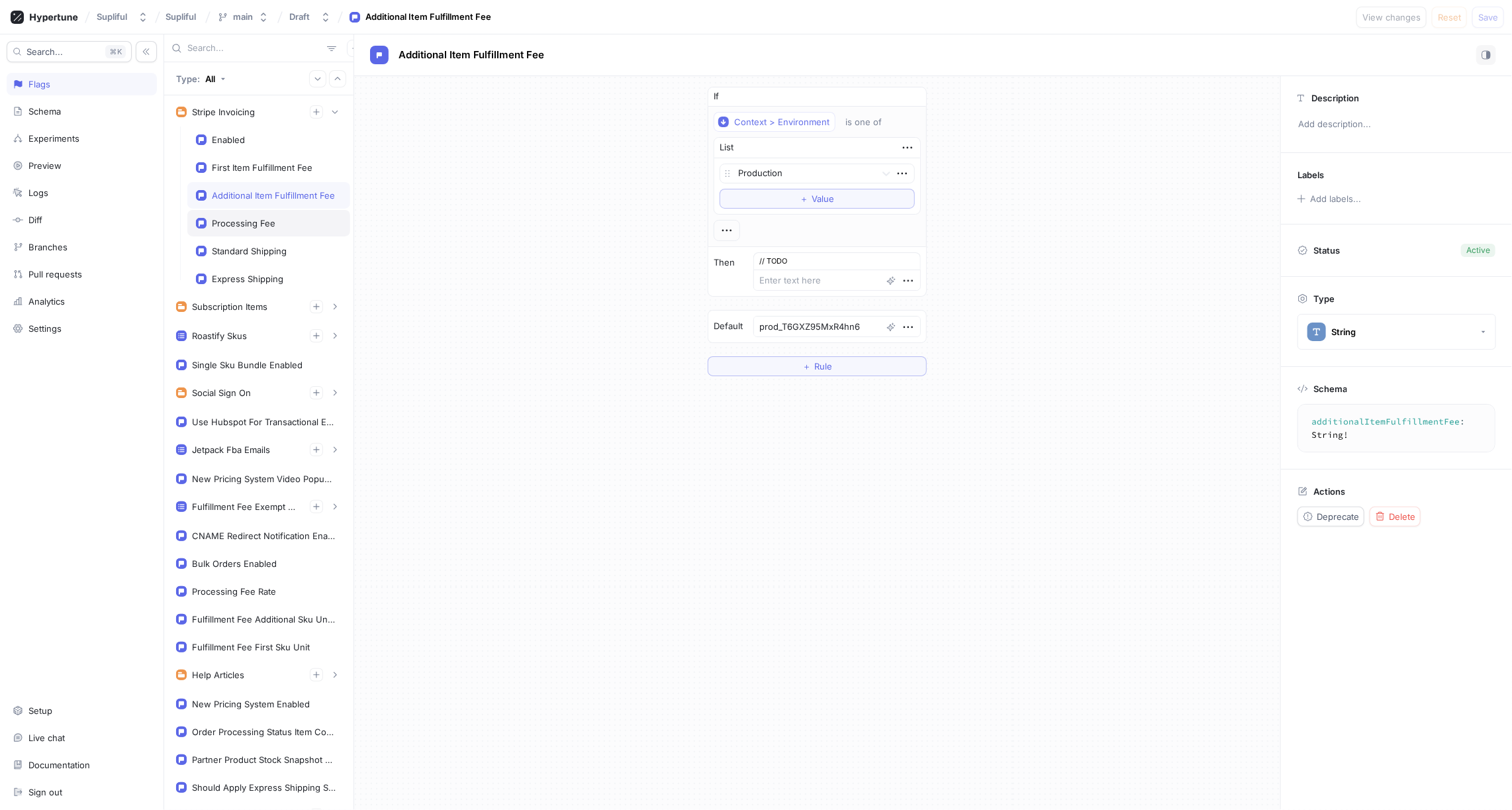
type textarea "x"
type textarea "processingFee: String!"
type textarea "prod_T6GWbmu9RkQfmb"
click at [275, 246] on div "Standard Shipping" at bounding box center [249, 251] width 75 height 11
type textarea "x"
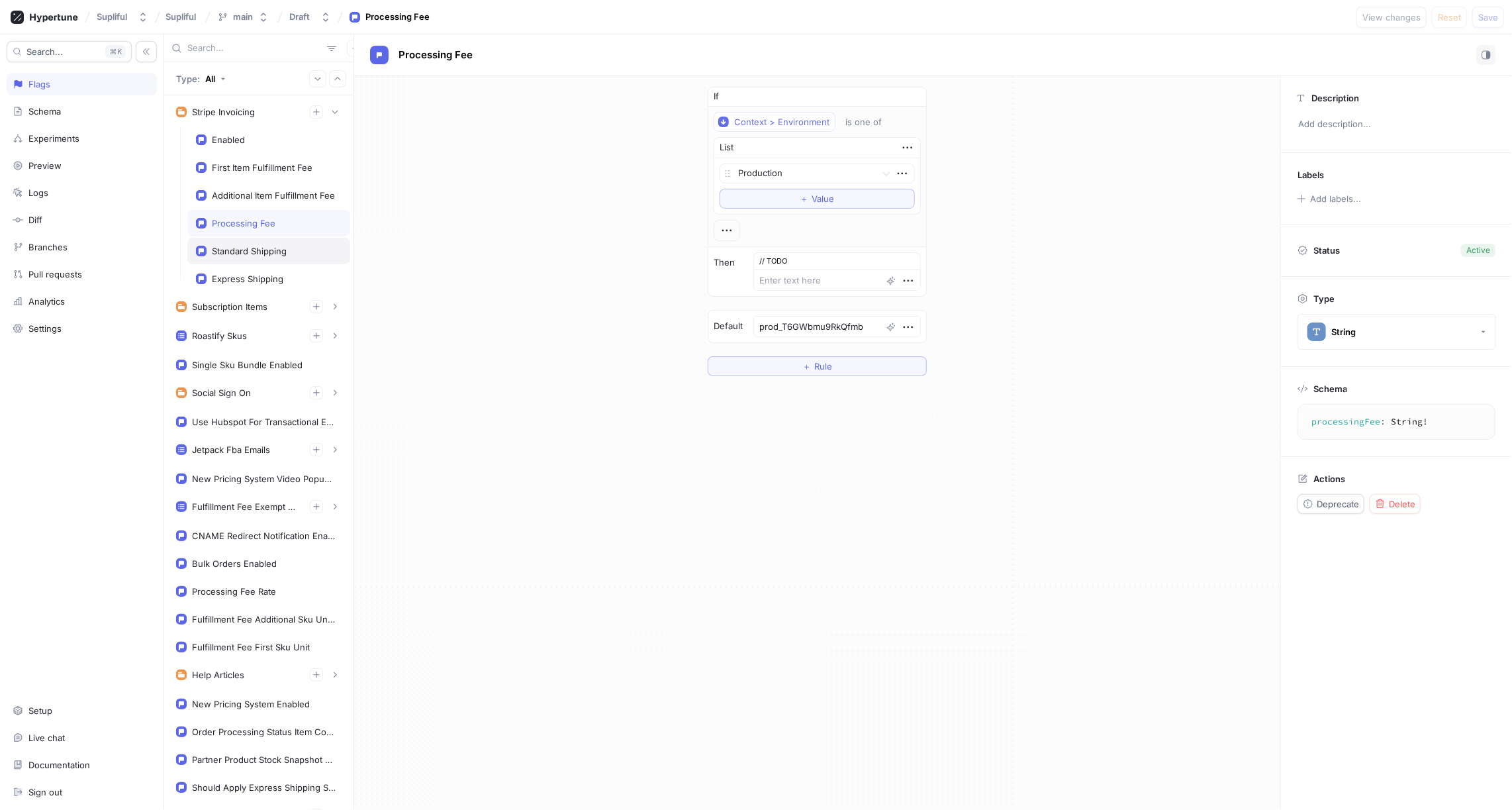
type textarea "standardShipping: String!"
type textarea "prod_T6GVeXcToI13E8"
click at [275, 273] on div "Express Shipping" at bounding box center [248, 278] width 72 height 11
type textarea "x"
type textarea "expressShipping: String!"
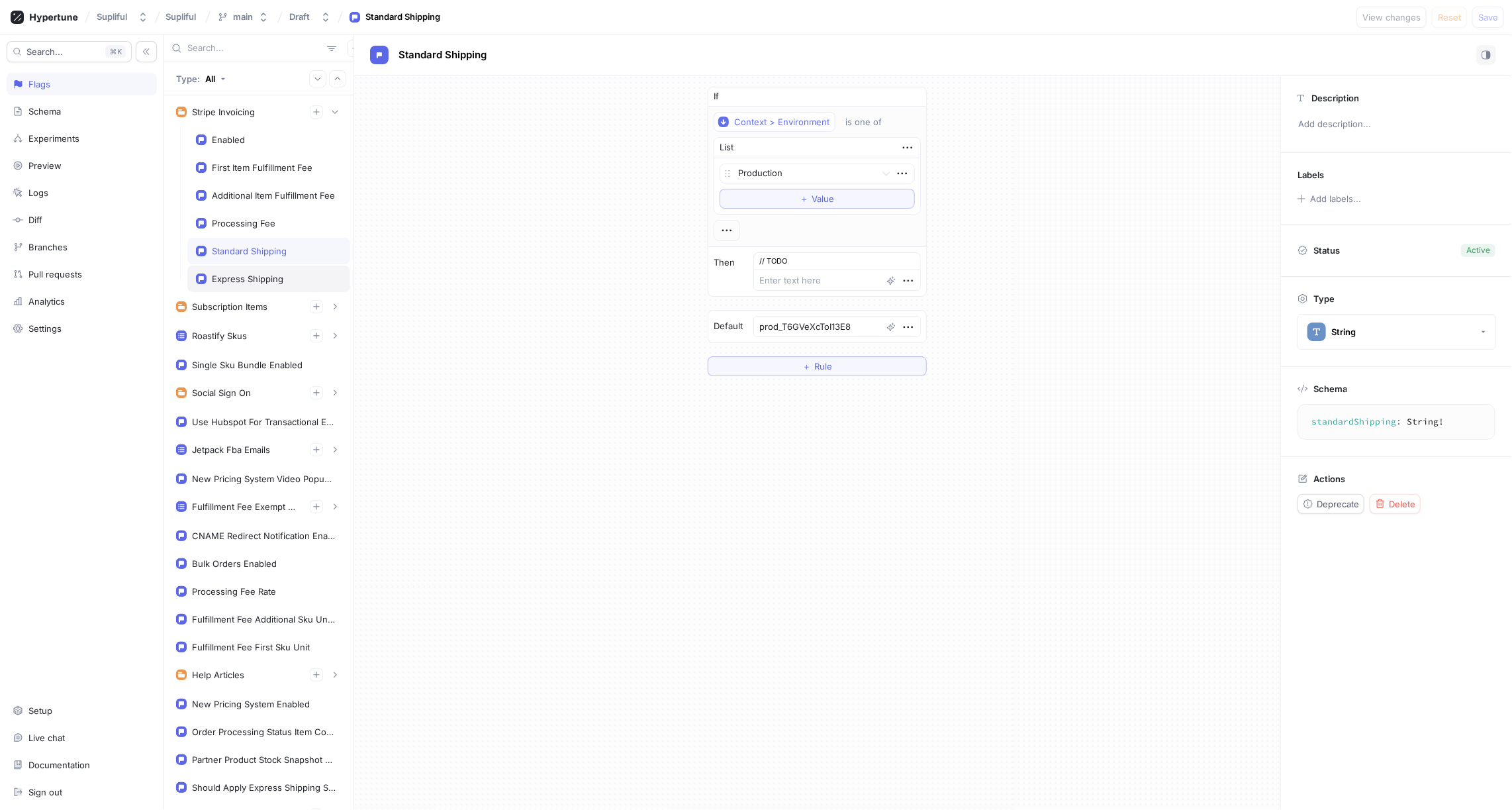
type textarea "prod_T6GVwqmuZOyW0C"
type textarea "x"
